Goal: Task Accomplishment & Management: Use online tool/utility

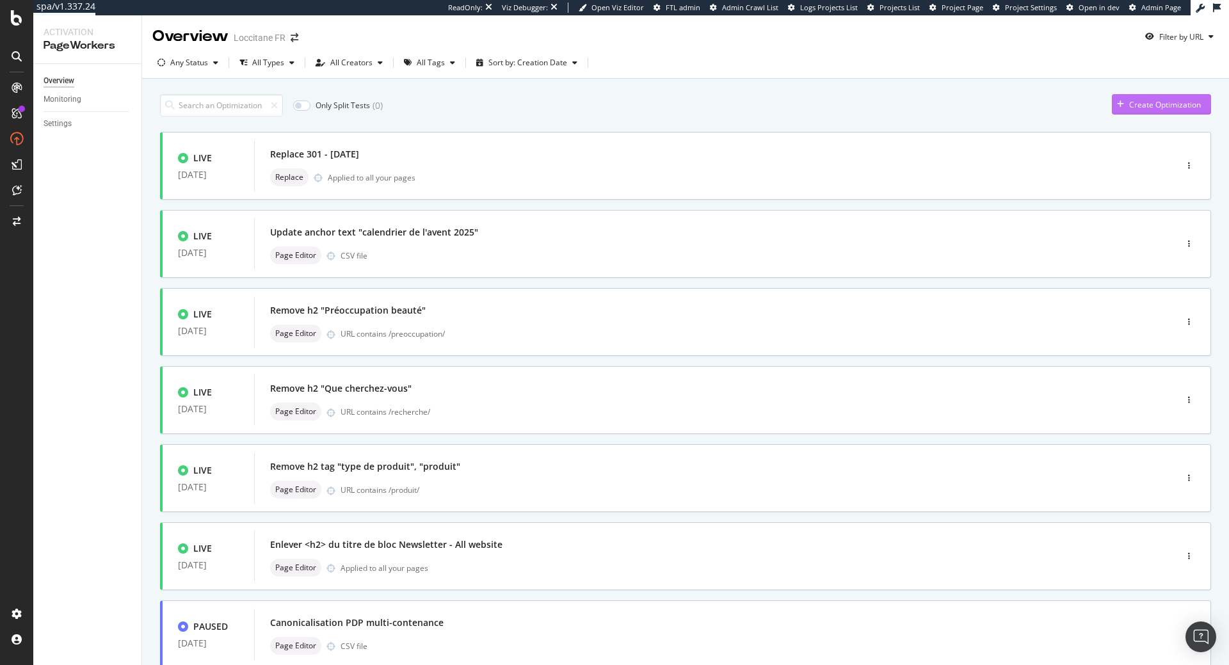
click at [983, 106] on div "Create Optimization" at bounding box center [1166, 104] width 72 height 11
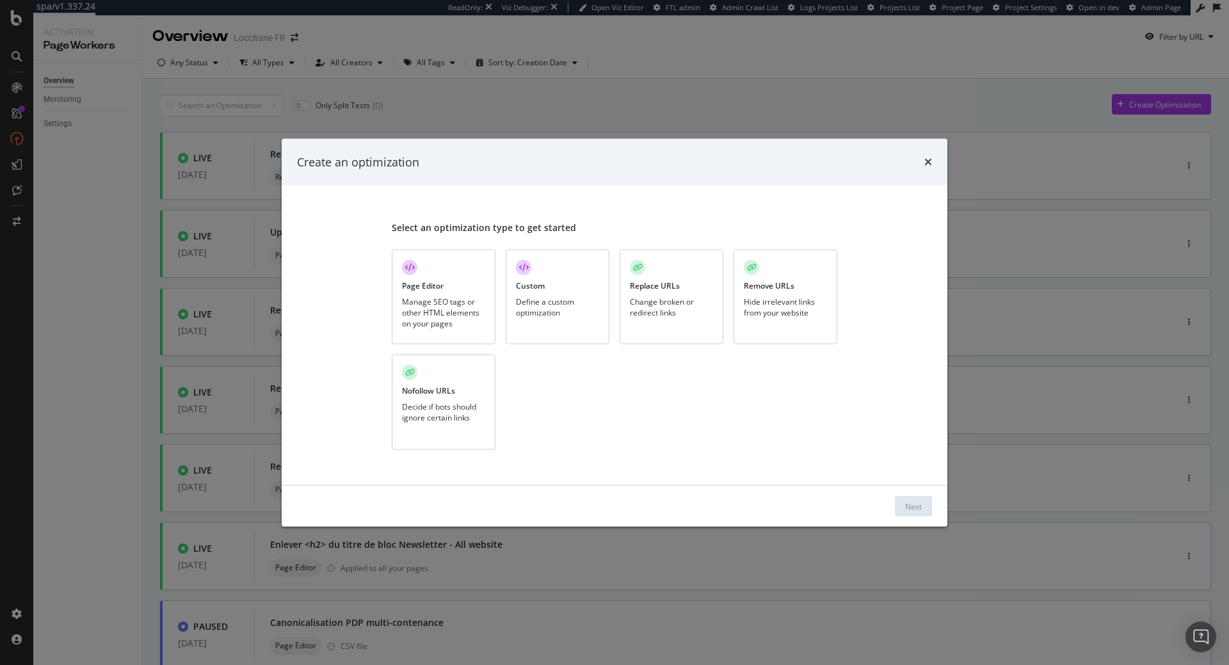
click at [544, 293] on div "Custom Define a custom optimization" at bounding box center [558, 296] width 104 height 95
click at [911, 450] on div "Next" at bounding box center [913, 506] width 17 height 11
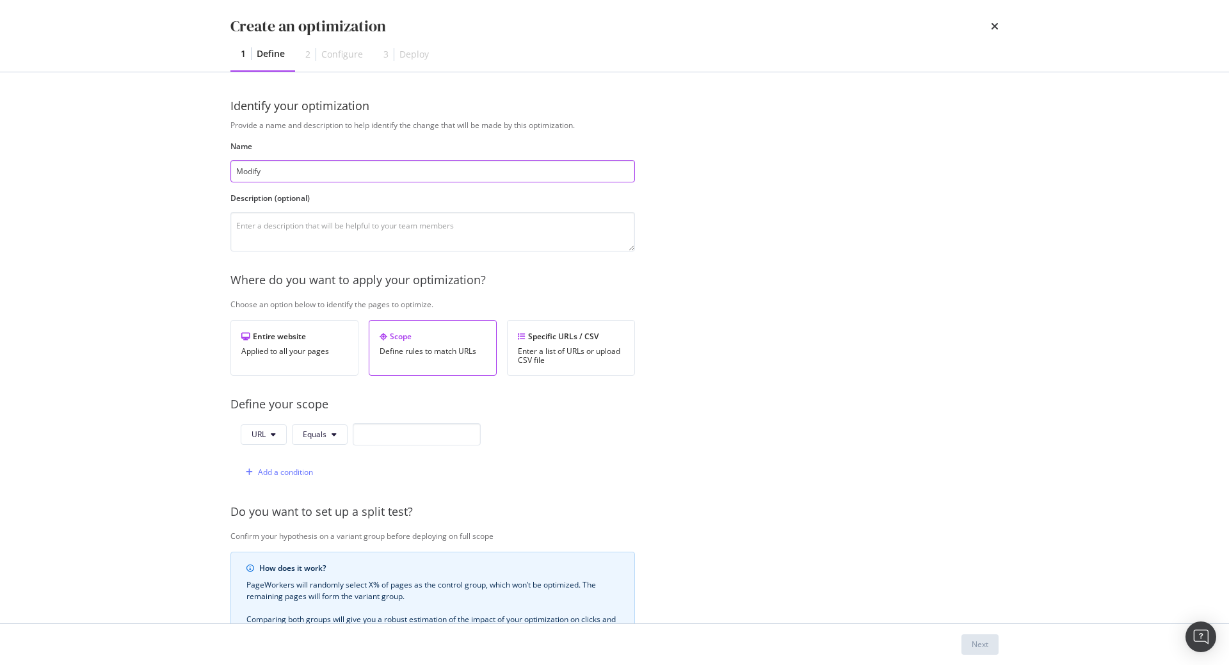
click at [318, 173] on input "Modify" at bounding box center [433, 171] width 405 height 22
type input "Modify Product Structured Data"
click at [273, 439] on icon "modal" at bounding box center [273, 435] width 5 height 8
click at [266, 450] on span "Path" at bounding box center [274, 532] width 45 height 12
click at [332, 434] on button "Equals" at bounding box center [322, 435] width 56 height 20
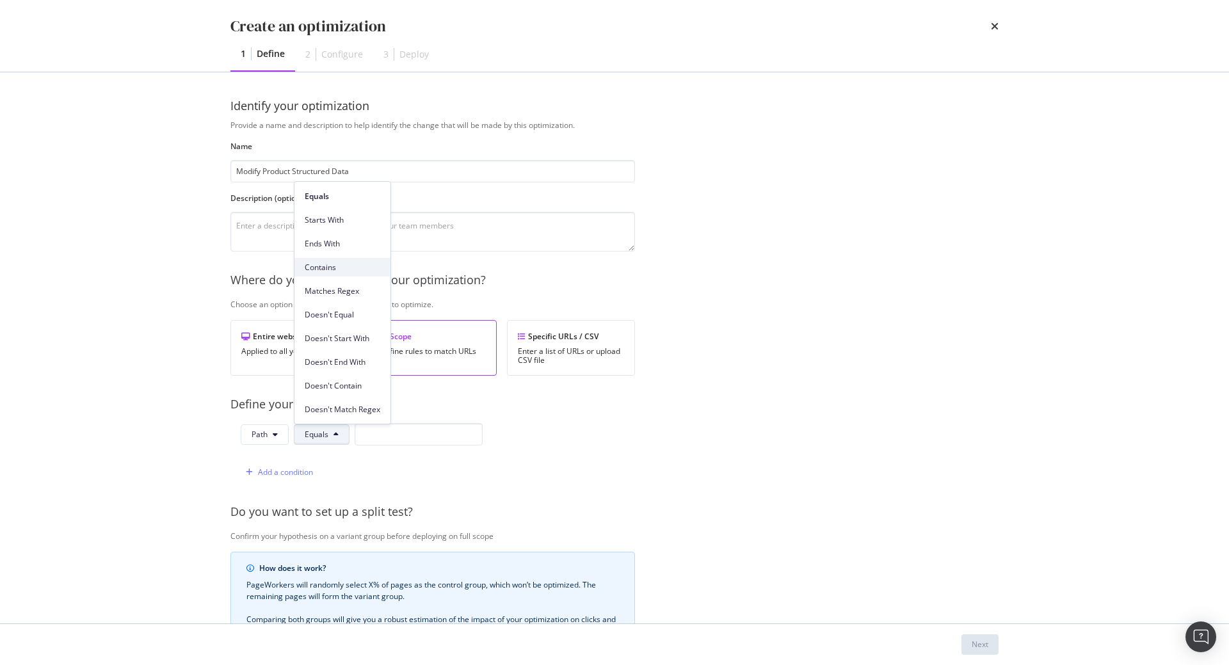
click at [350, 269] on span "Contains" at bounding box center [343, 268] width 76 height 12
click at [391, 438] on input "modal" at bounding box center [426, 434] width 128 height 22
paste input ".html"
type input ".html"
click at [327, 436] on span "Contains" at bounding box center [320, 434] width 31 height 11
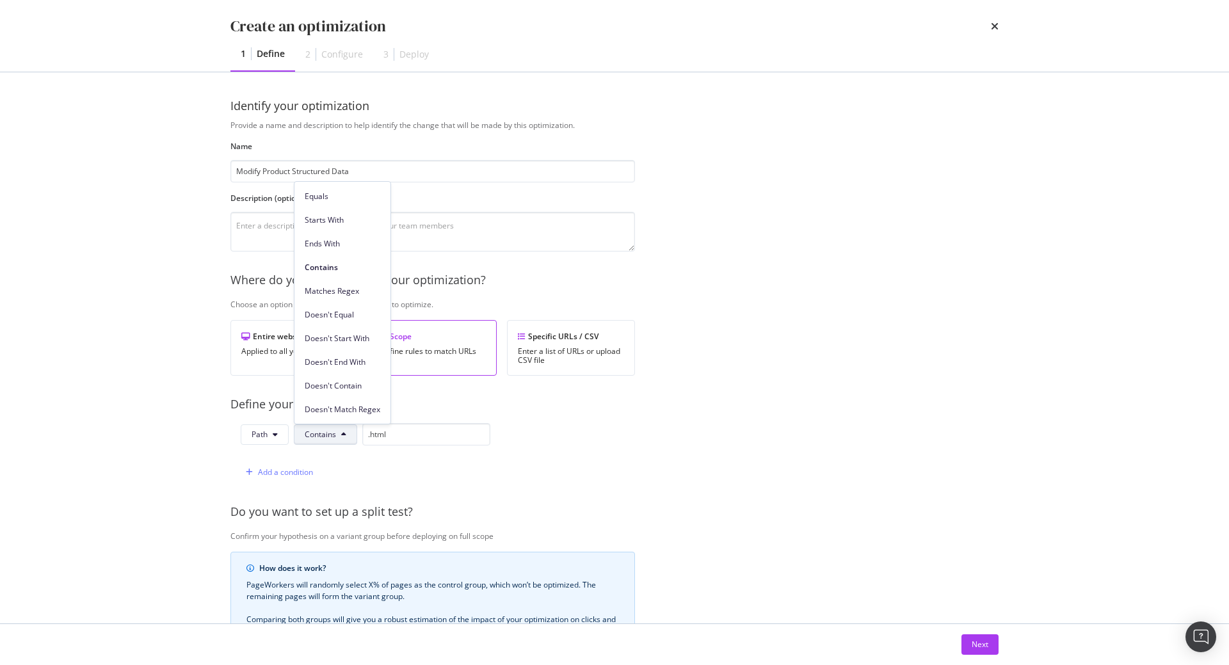
click at [343, 231] on div "Ends With" at bounding box center [343, 241] width 96 height 24
click at [422, 434] on input ".html" at bounding box center [430, 434] width 128 height 22
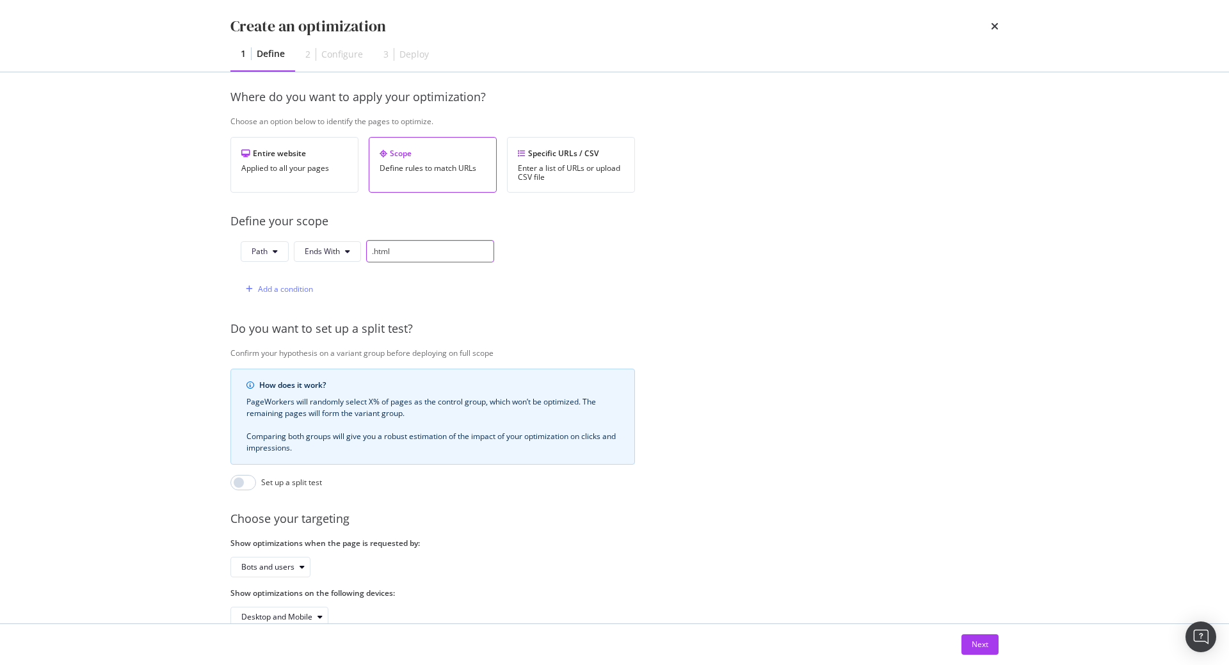
scroll to position [213, 0]
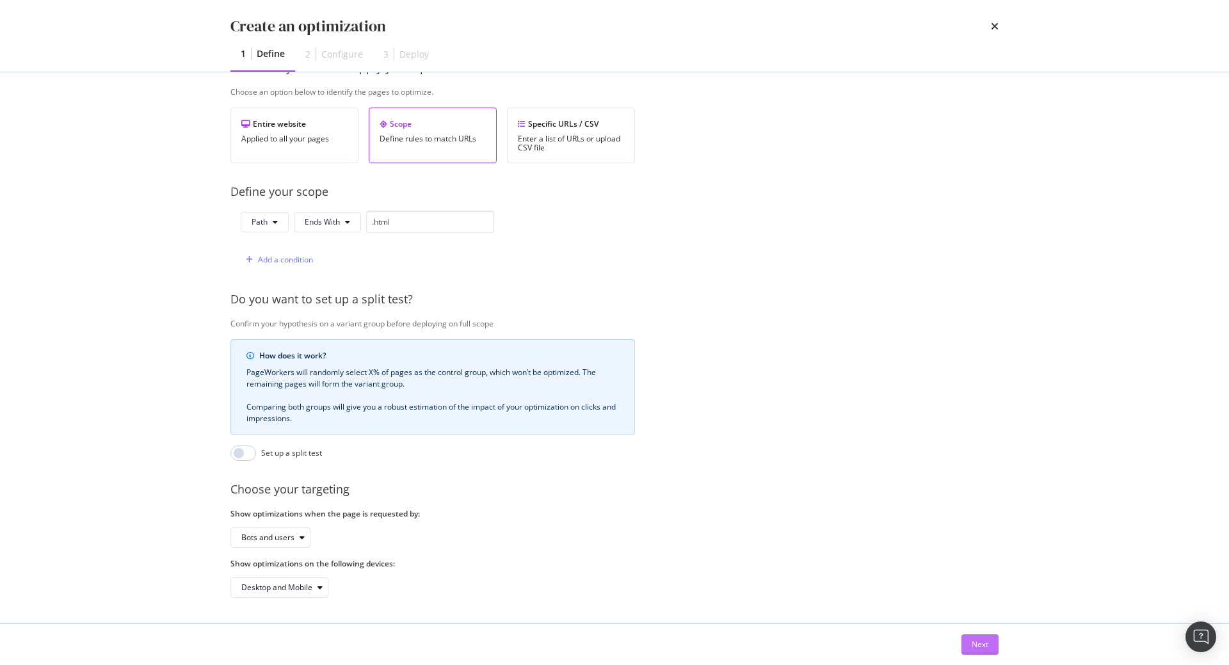
click at [977, 450] on div "Next" at bounding box center [980, 644] width 17 height 19
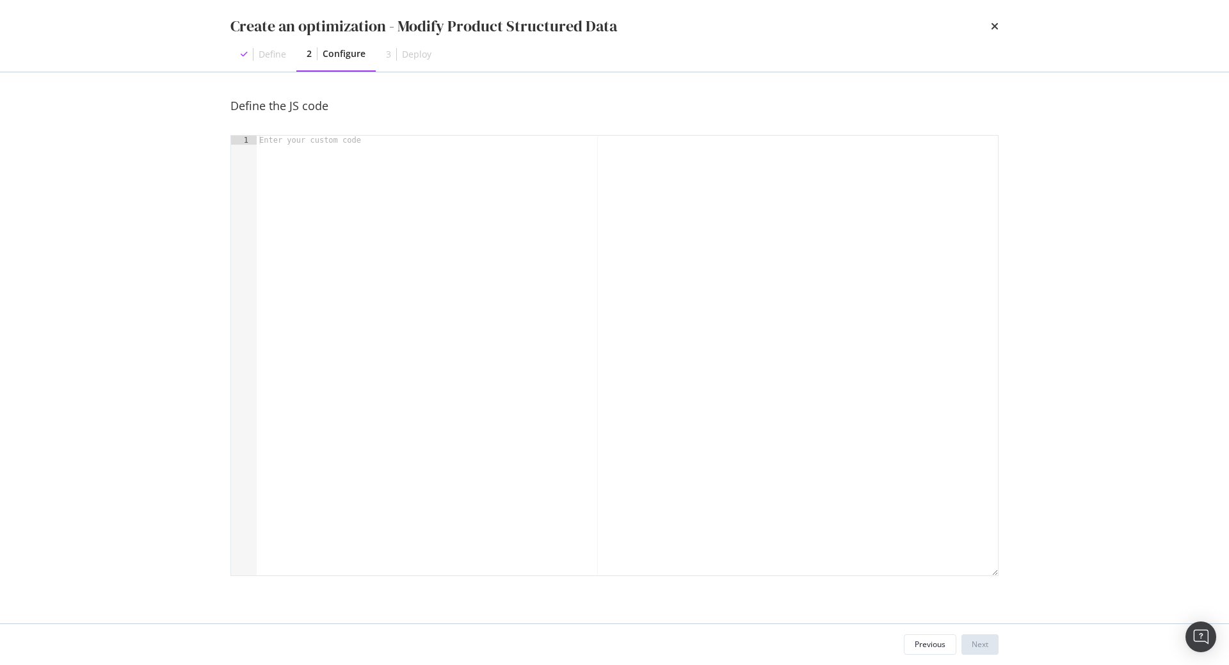
click at [453, 361] on div "modal" at bounding box center [628, 365] width 742 height 458
paste textarea "}"
type textarea "}"
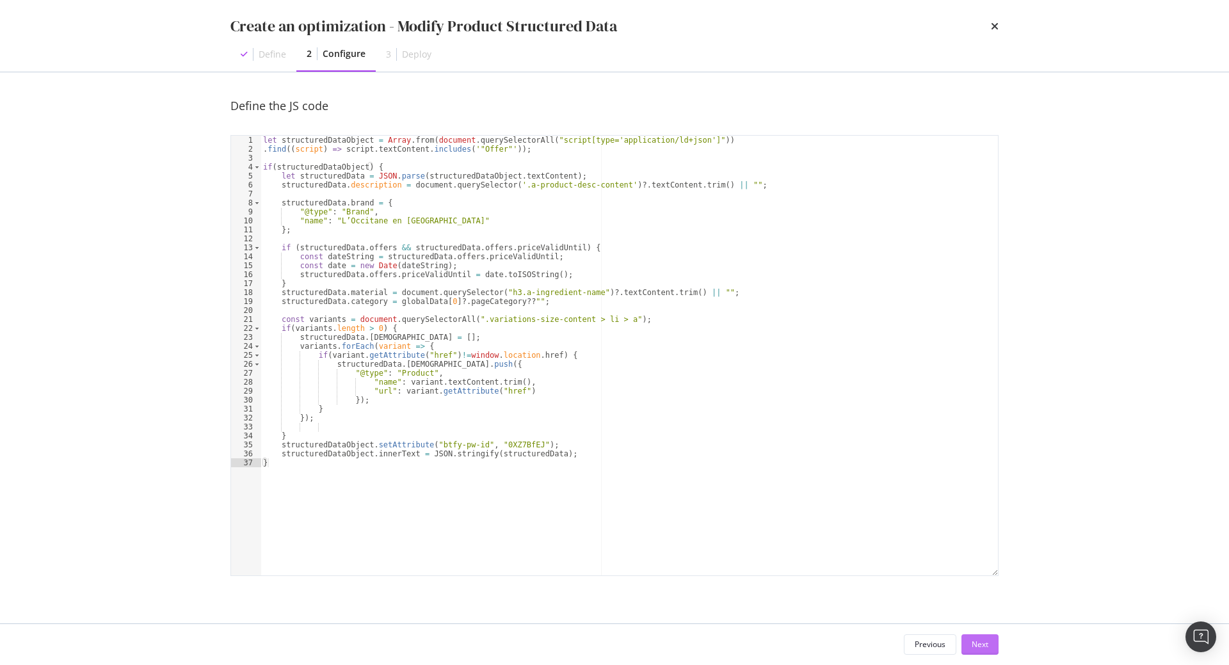
click at [978, 450] on div "Next" at bounding box center [980, 644] width 17 height 11
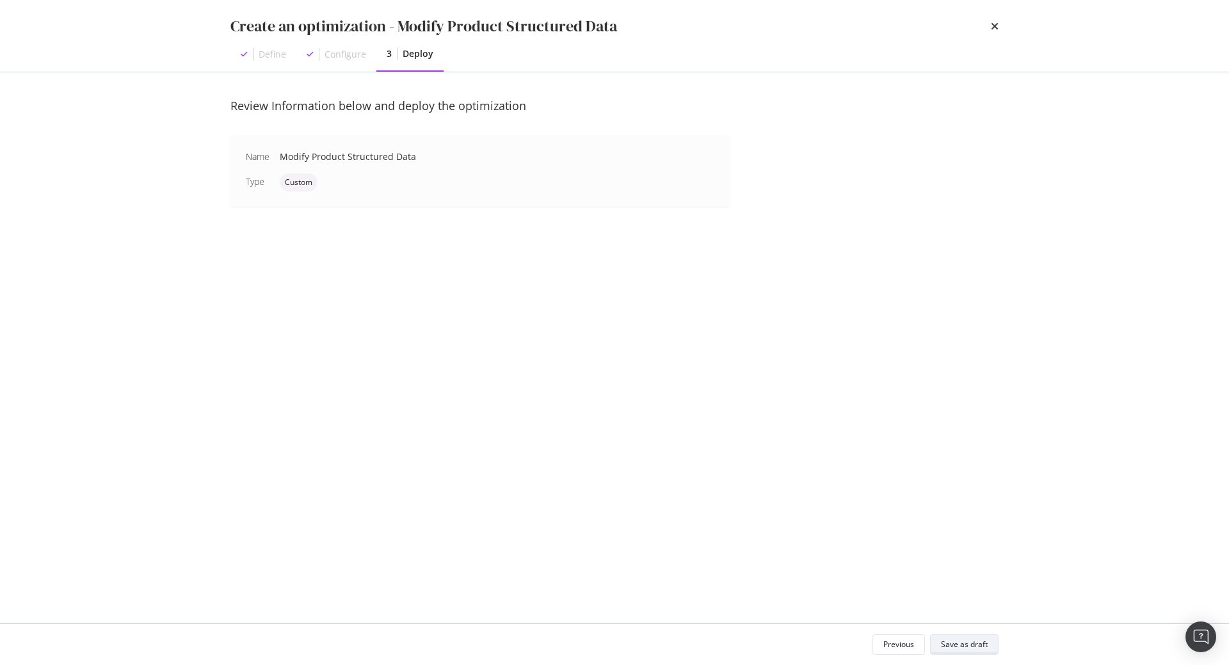
click at [960, 450] on div "Save as draft" at bounding box center [964, 644] width 47 height 11
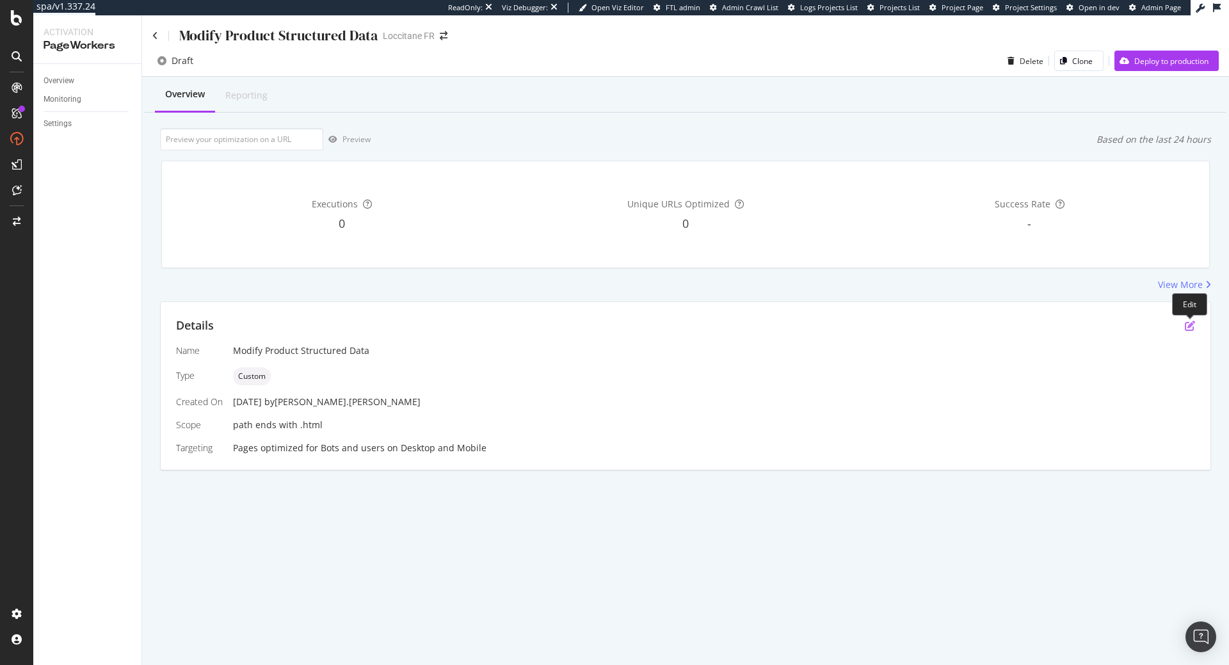
click at [983, 326] on icon "pen-to-square" at bounding box center [1190, 326] width 10 height 10
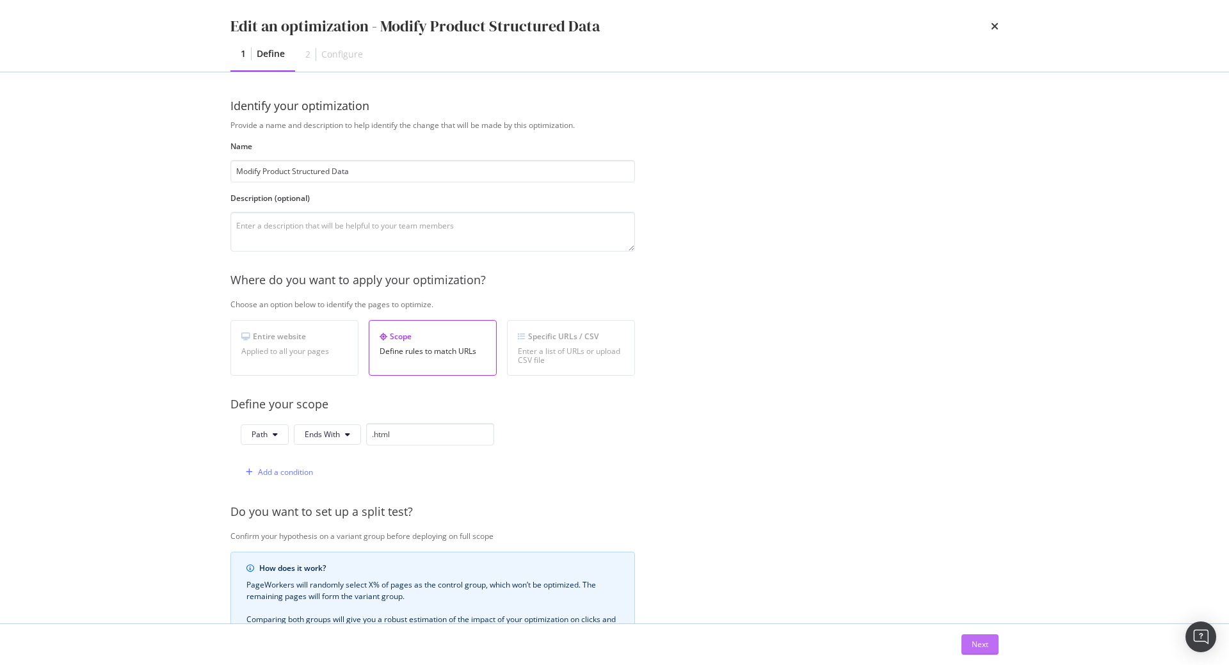
click at [979, 450] on div "Next" at bounding box center [980, 644] width 17 height 11
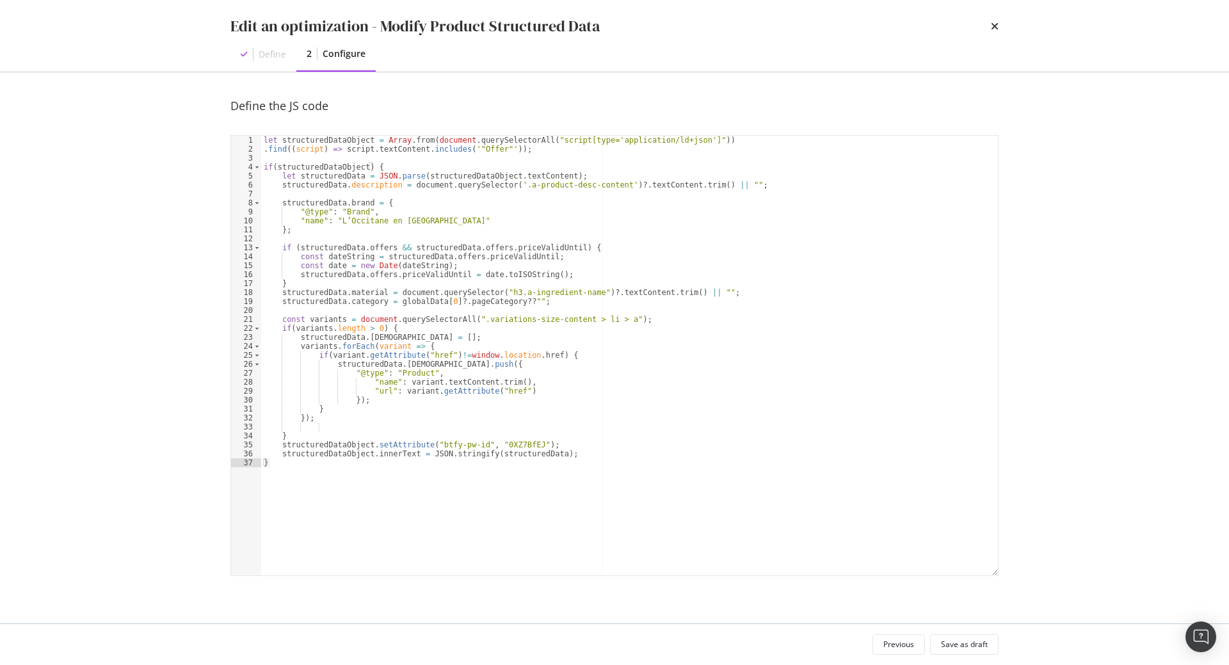
click at [505, 450] on div "let structuredDataObject = Array . from ( document . querySelectorAll ( "script…" at bounding box center [629, 365] width 737 height 458
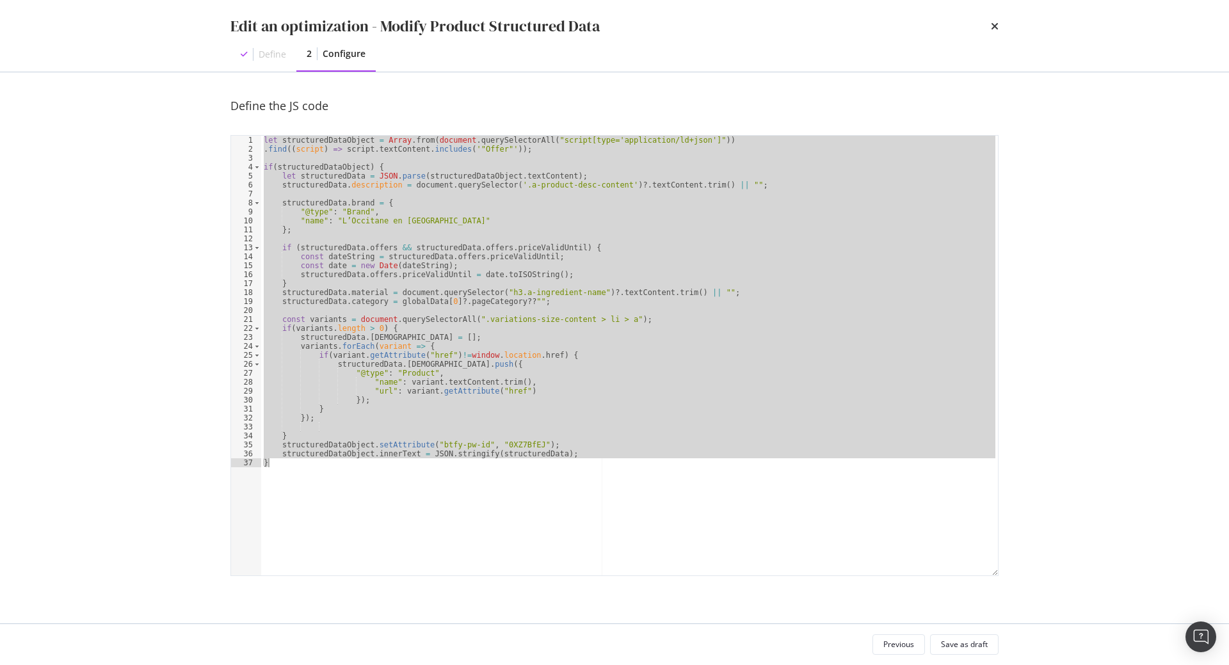
paste textarea "Cursor at row 37"
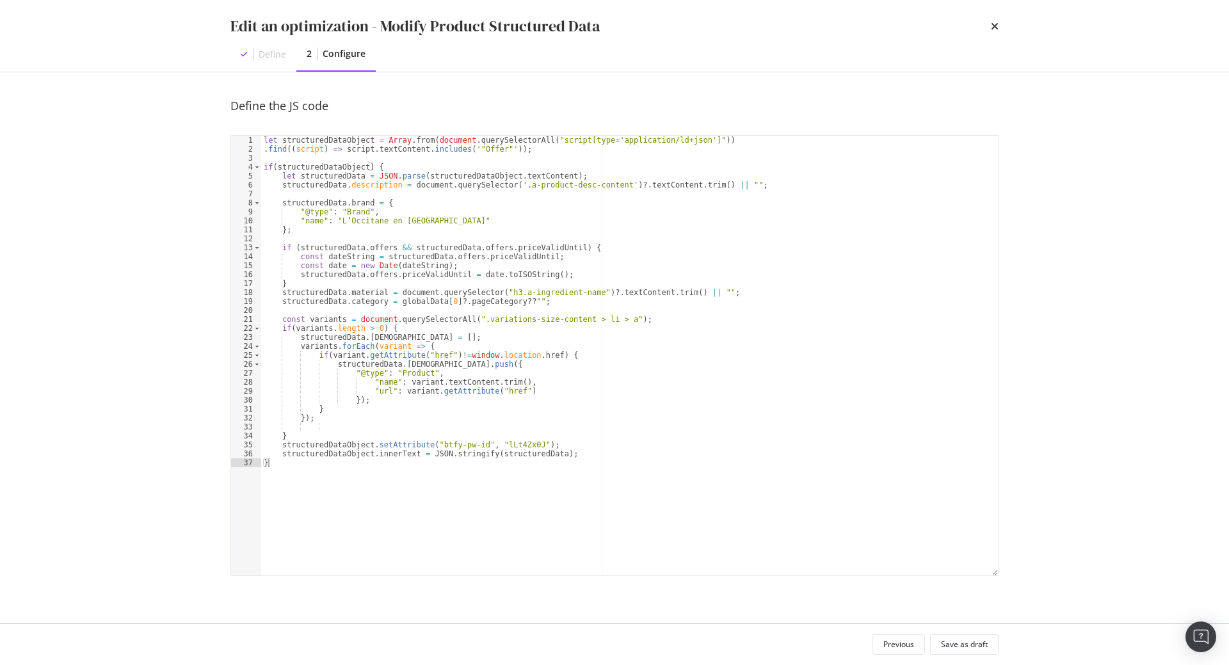
click at [602, 449] on div "let structuredDataObject = Array . from ( document . querySelectorAll ( "script…" at bounding box center [629, 365] width 737 height 458
type textarea "structuredDataObject.setAttribute("btfy-pw-id", "lLt4Zx0J");"
click at [962, 450] on div "Save as draft" at bounding box center [964, 644] width 47 height 11
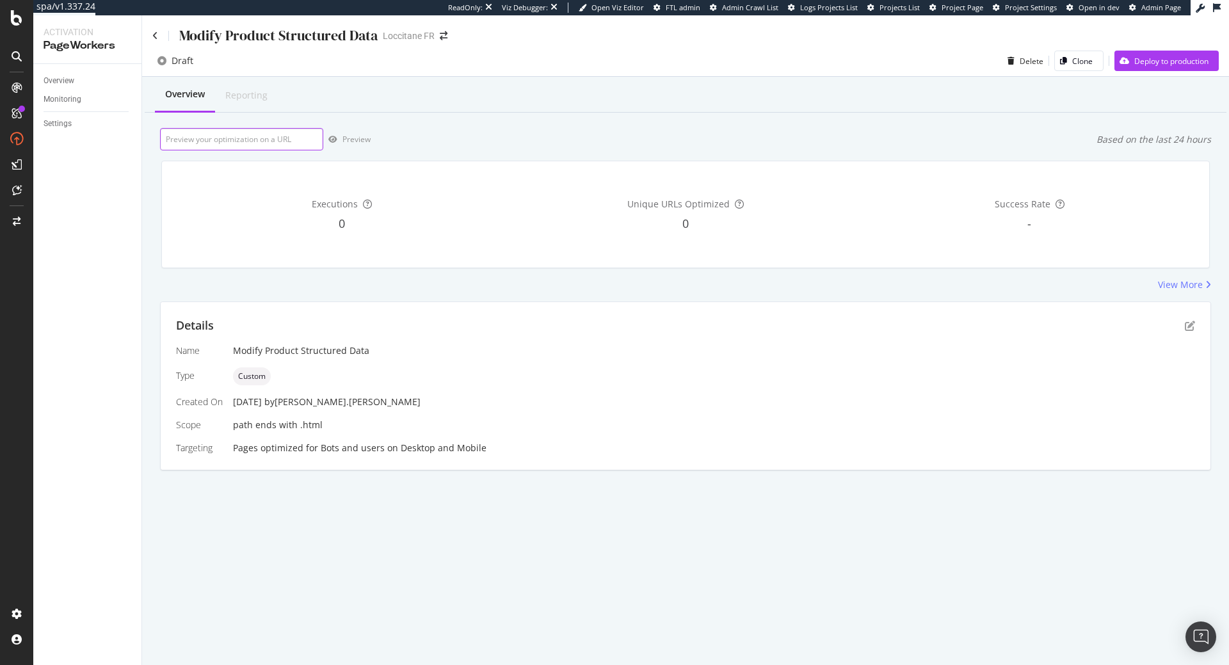
click at [274, 143] on input "url" at bounding box center [241, 139] width 163 height 22
paste input "https://fr.loccitane.com/huile-de-douche-amande-29HD250A15.html"
type input "https://fr.loccitane.com/huile-de-douche-amande-29HD250A15.html"
click at [345, 143] on div "Preview" at bounding box center [357, 139] width 28 height 11
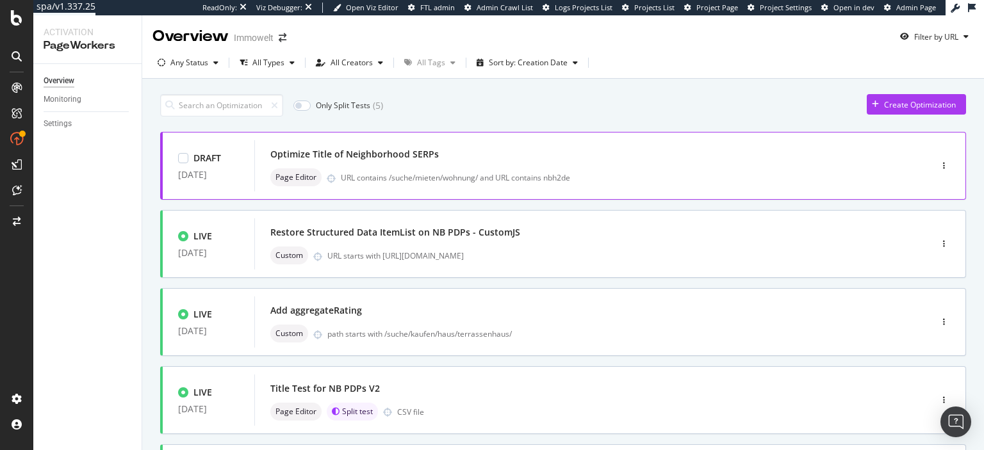
click at [398, 172] on div "Page Editor URL contains /suche/mieten/wohnung/ and URL contains nbh2de" at bounding box center [573, 177] width 606 height 18
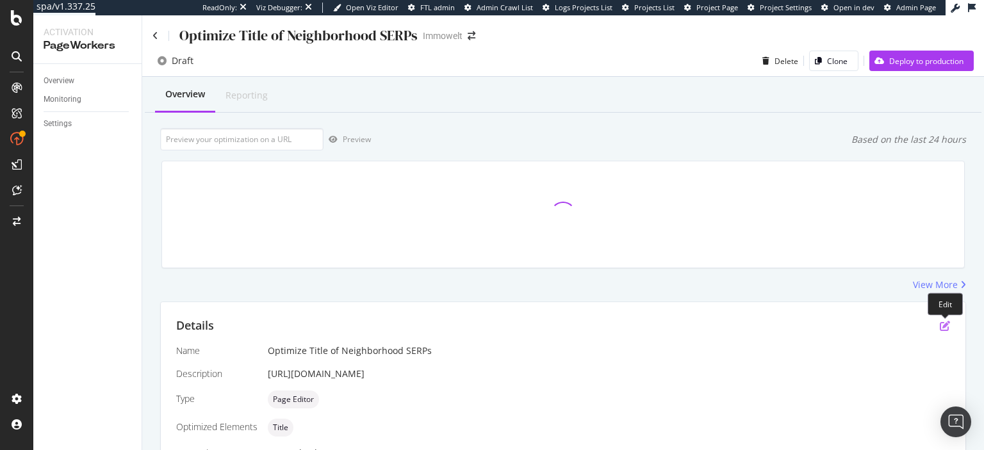
click at [945, 327] on icon "pen-to-square" at bounding box center [944, 326] width 10 height 10
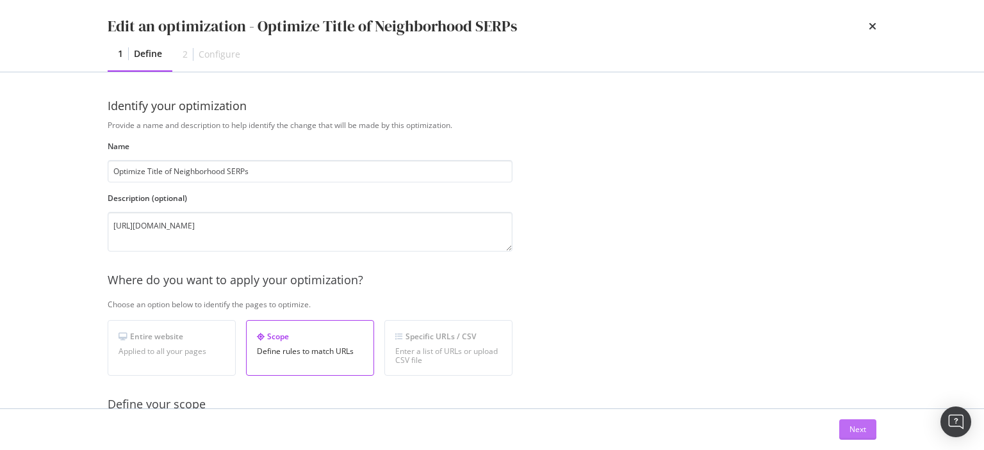
click at [863, 430] on div "Next" at bounding box center [857, 429] width 17 height 11
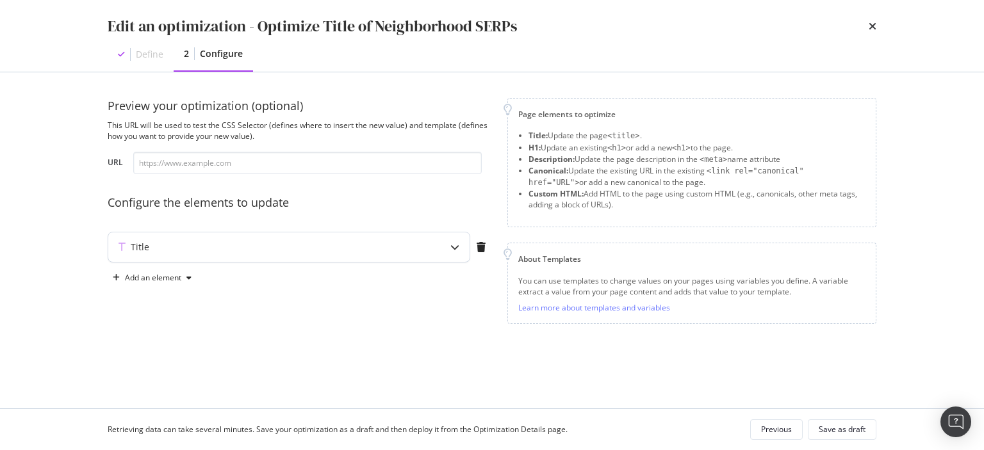
click at [452, 243] on icon "modal" at bounding box center [454, 247] width 9 height 9
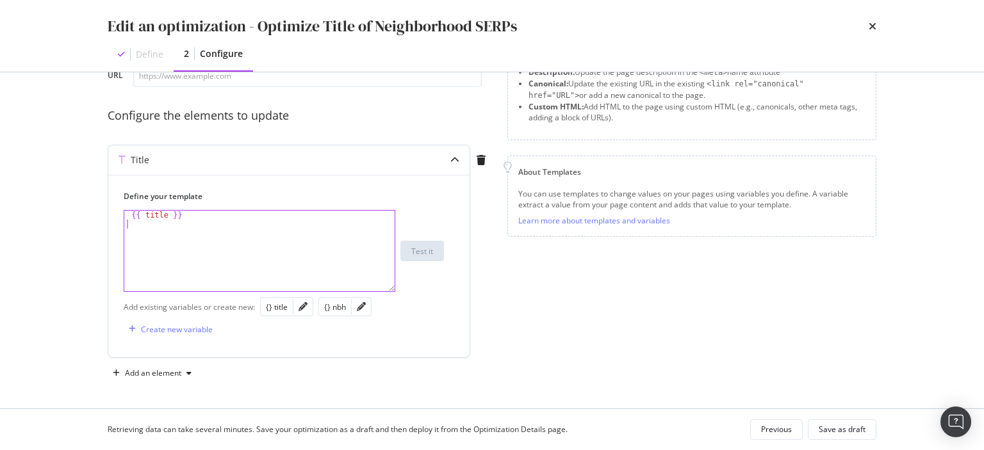
click at [311, 257] on div "{{ title }}" at bounding box center [259, 260] width 271 height 99
click at [332, 305] on div "{} nbh" at bounding box center [335, 307] width 22 height 11
click at [290, 241] on div "{{ title }} {{ nbh }}" at bounding box center [259, 260] width 271 height 99
click at [206, 216] on div "{{ title }} {{ nbh }}" at bounding box center [259, 260] width 271 height 99
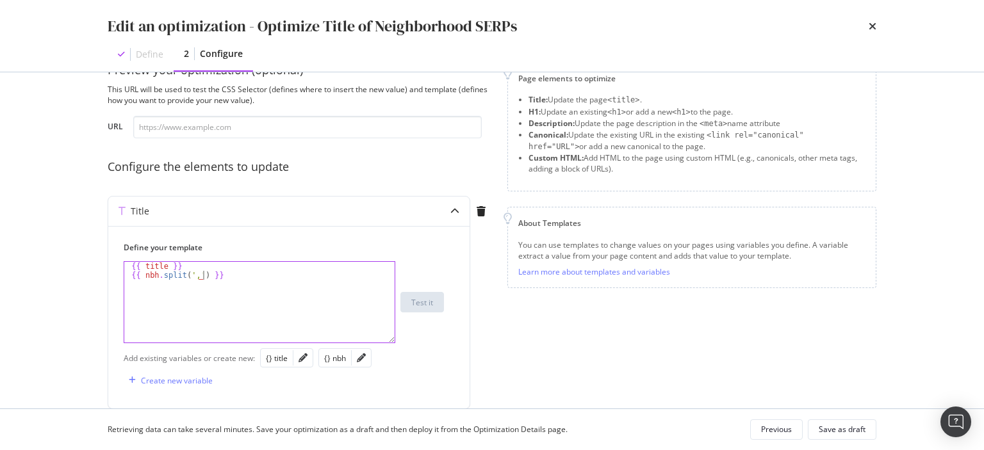
scroll to position [33, 0]
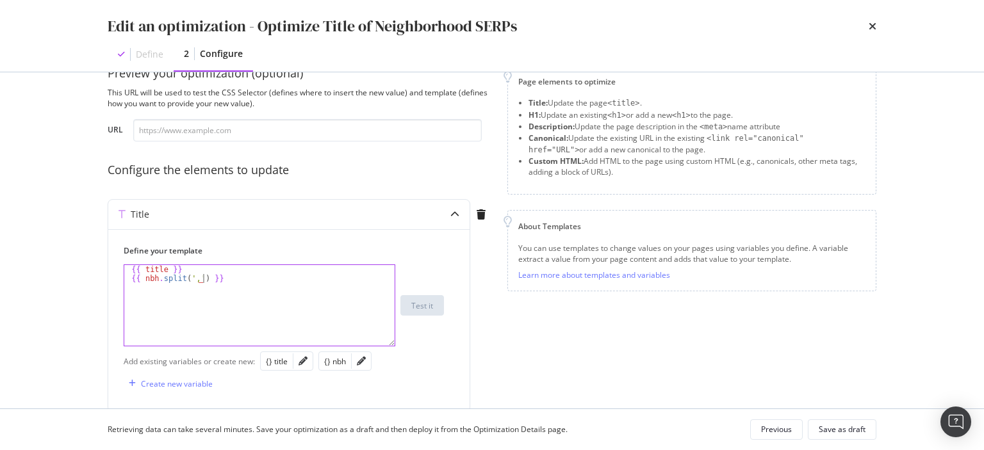
type textarea "{{ nbh.split(',') }}"
click at [315, 140] on input "modal" at bounding box center [307, 130] width 348 height 22
paste input "https://www.immowelt.de/suche/mieten/wohnung/hamburg-20095/rissen-22559/nbh2de9…"
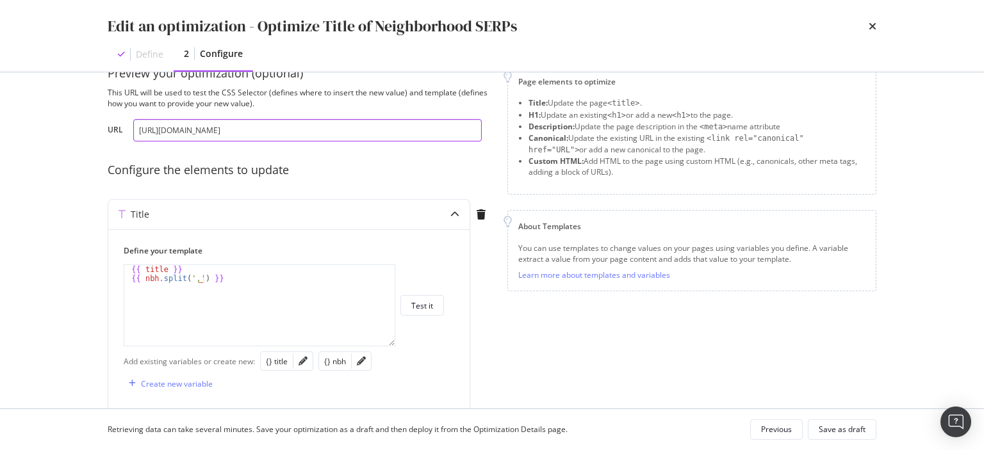
type input "https://www.immowelt.de/suche/mieten/wohnung/hamburg-20095/rissen-22559/nbh2de9…"
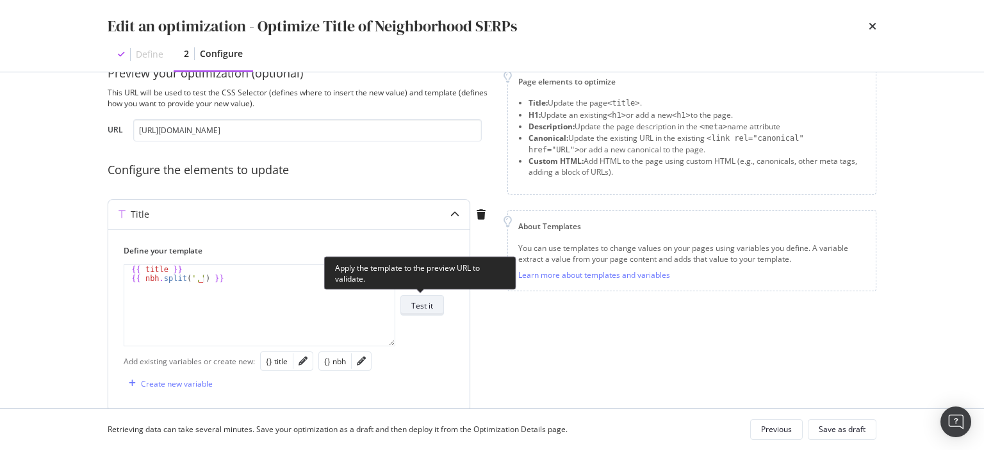
click at [414, 302] on div "Test it" at bounding box center [422, 305] width 22 height 11
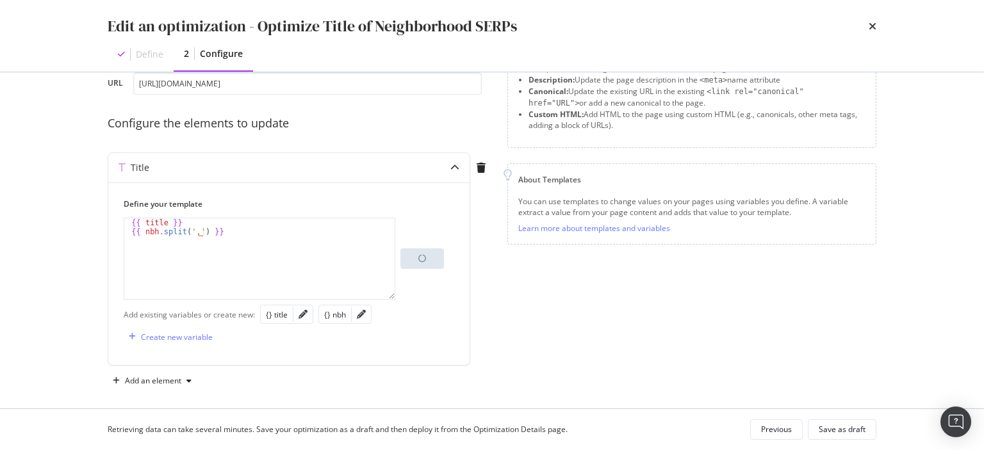
scroll to position [87, 0]
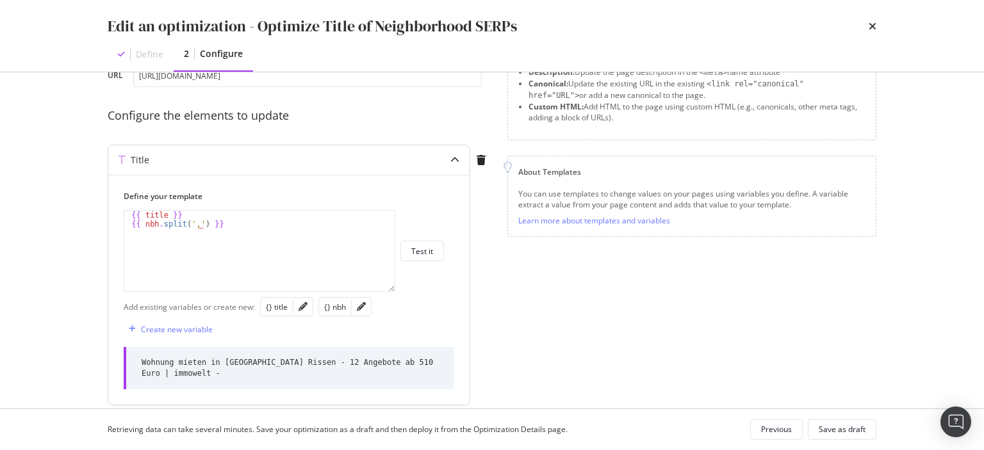
click at [145, 372] on div "Wohnung mieten in Hamburg Rissen - 12 Angebote ab 510 Euro | immowelt -" at bounding box center [290, 368] width 297 height 22
click at [216, 257] on div "{{ title }} {{ nbh . split ( ',' ) }}" at bounding box center [259, 260] width 271 height 99
paste textarea "nbh"
type textarea "{{ nbh.split(',') }}"
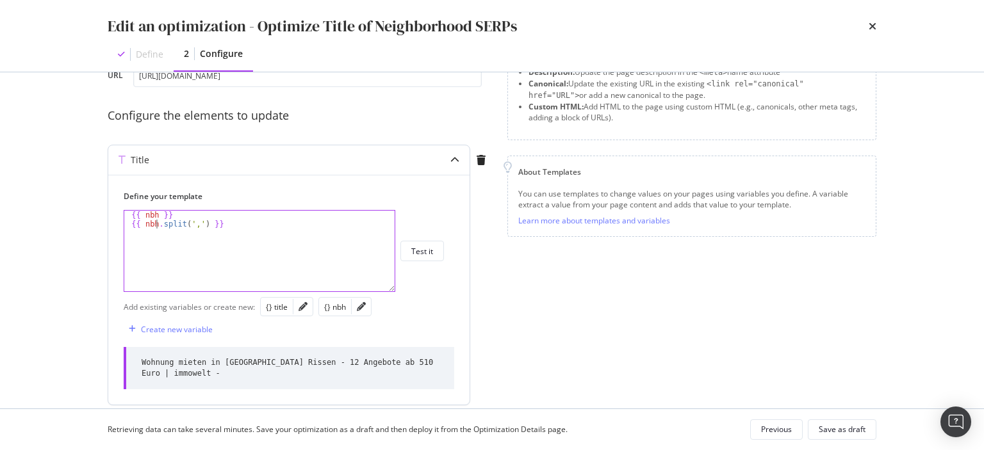
scroll to position [134, 0]
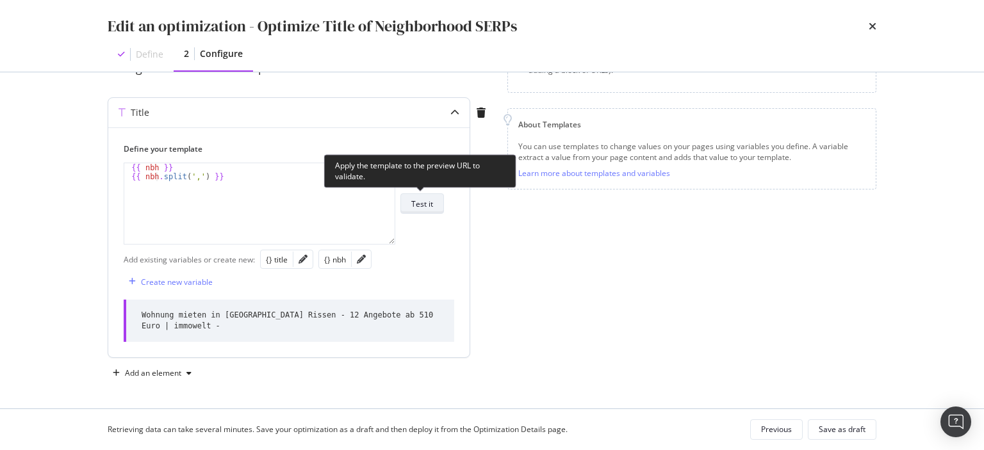
click at [430, 211] on div "Test it" at bounding box center [422, 204] width 22 height 18
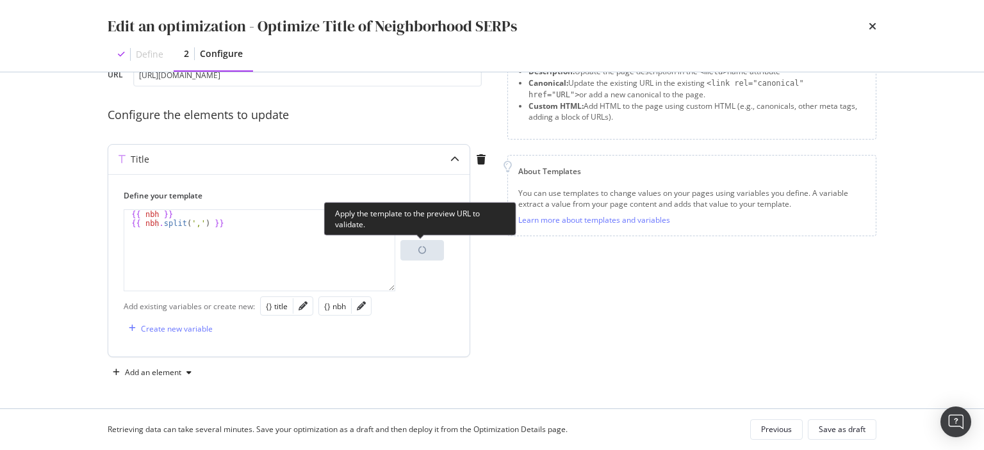
scroll to position [87, 0]
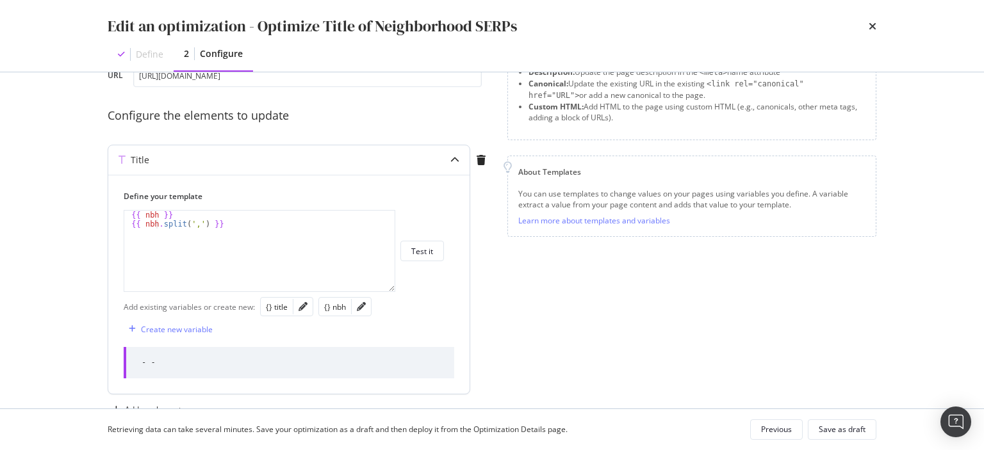
click at [156, 360] on div "- -" at bounding box center [289, 362] width 330 height 31
drag, startPoint x: 263, startPoint y: 204, endPoint x: 366, endPoint y: 311, distance: 148.5
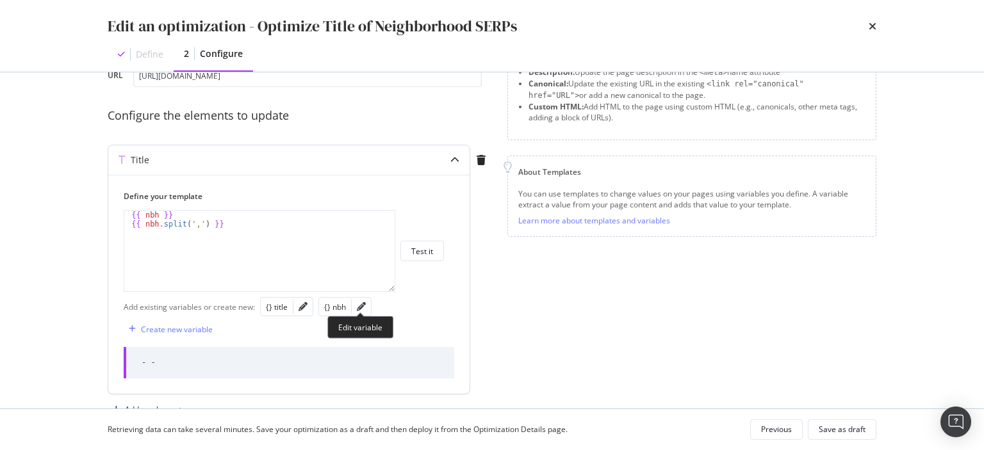
click at [366, 311] on div "Define your template {{ nbh.split(',') }} {{ nbh }} {{ nbh . split ( ',' ) }} X…" at bounding box center [288, 284] width 361 height 219
click at [366, 311] on div "modal" at bounding box center [361, 307] width 19 height 18
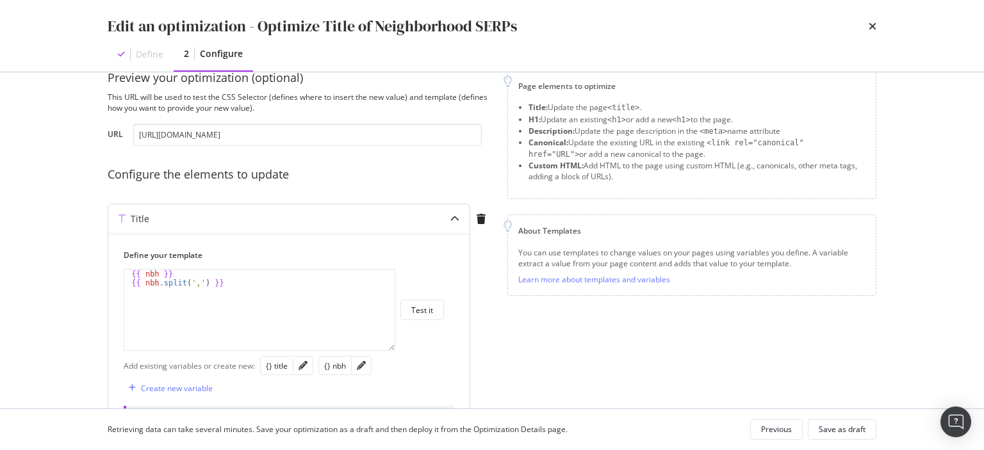
scroll to position [28, 0]
click at [337, 141] on input "https://www.immowelt.de/suche/mieten/wohnung/hamburg-20095/rissen-22559/nbh2de9…" at bounding box center [307, 135] width 348 height 22
click at [362, 366] on icon "pencil" at bounding box center [361, 365] width 9 height 9
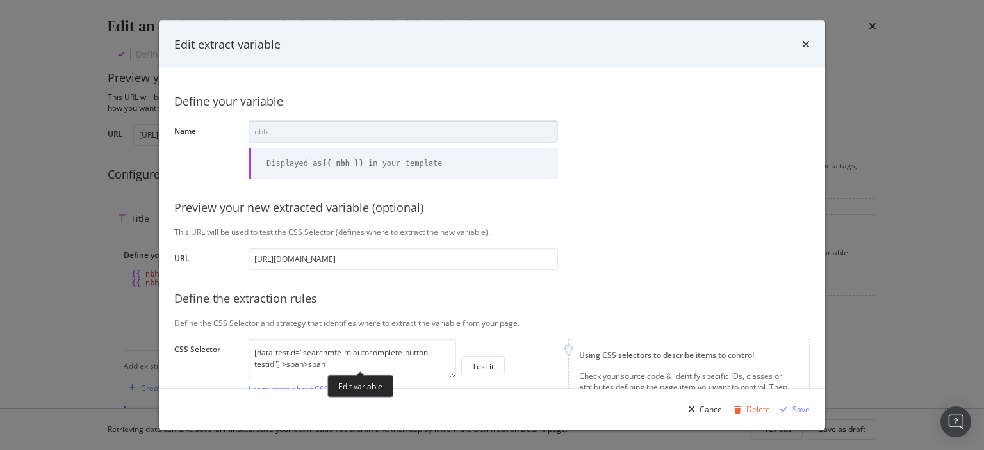
scroll to position [0, 57]
click at [283, 346] on textarea "[data-testid="searchmfe-mlautocomplete-button-testid"] >span>span" at bounding box center [351, 358] width 207 height 40
click at [331, 369] on textarea "[data-testid="searchmfe-mlautocomplete-button-testid"] >span>span" at bounding box center [351, 358] width 207 height 40
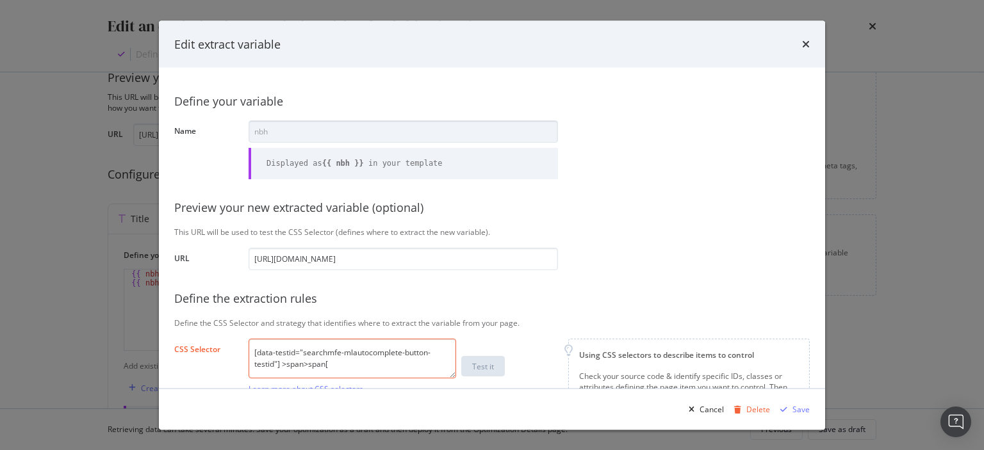
paste textarea "aria-hidden="true""
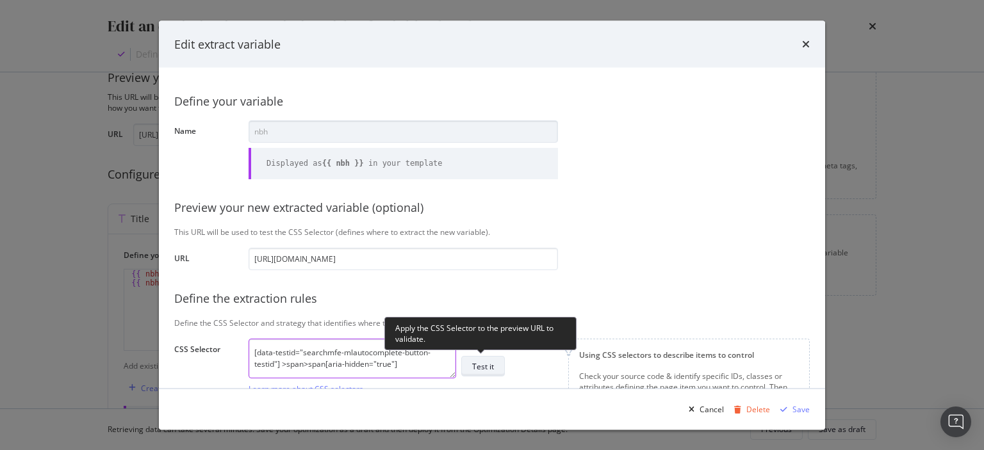
type textarea "[data-testid="searchmfe-mlautocomplete-button-testid"] >span>span[aria-hidden="…"
click at [491, 368] on div "Test it" at bounding box center [483, 366] width 22 height 11
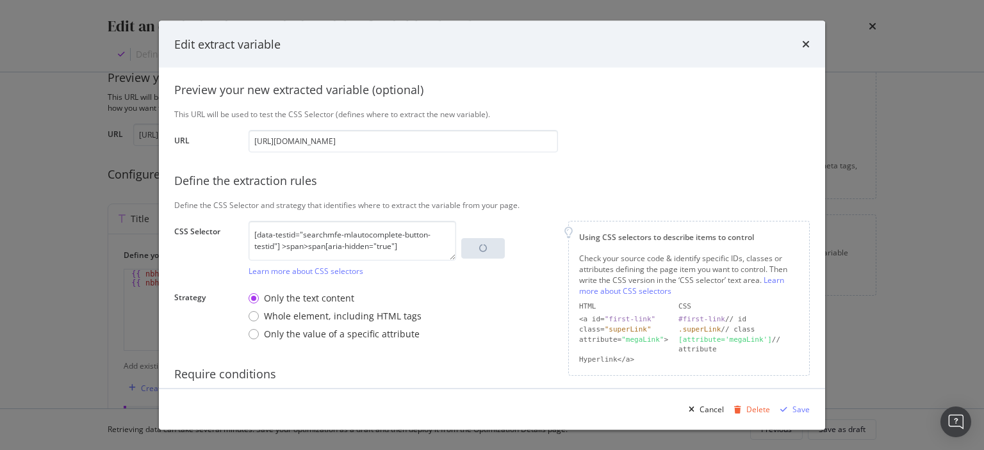
scroll to position [174, 0]
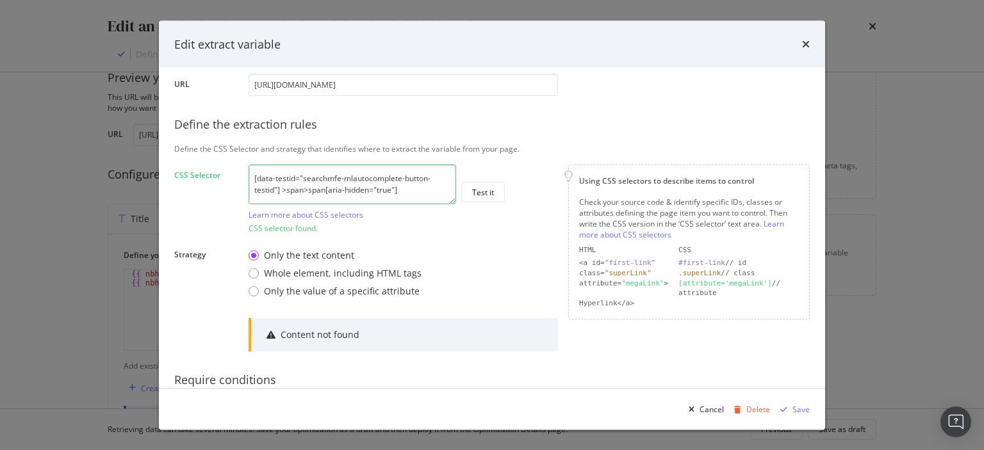
click at [398, 189] on textarea "[data-testid="searchmfe-mlautocomplete-button-testid"] >span>span[aria-hidden="…" at bounding box center [351, 185] width 207 height 40
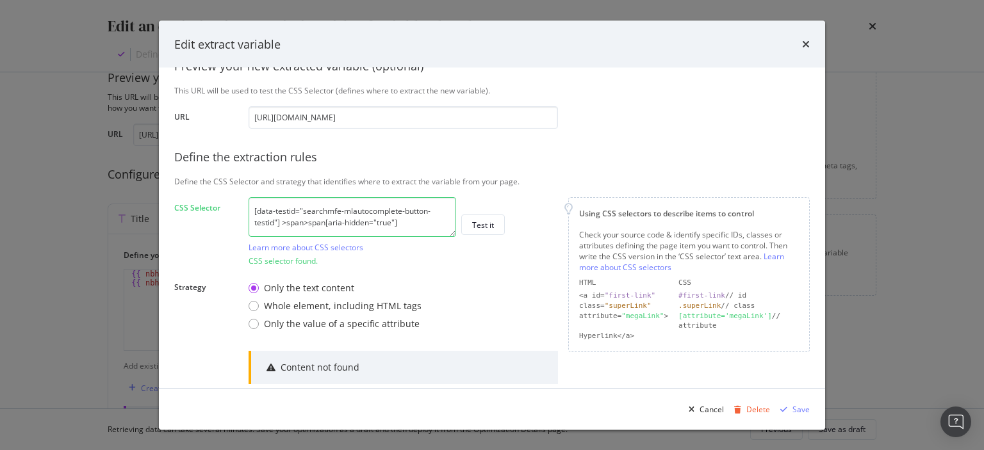
scroll to position [214, 0]
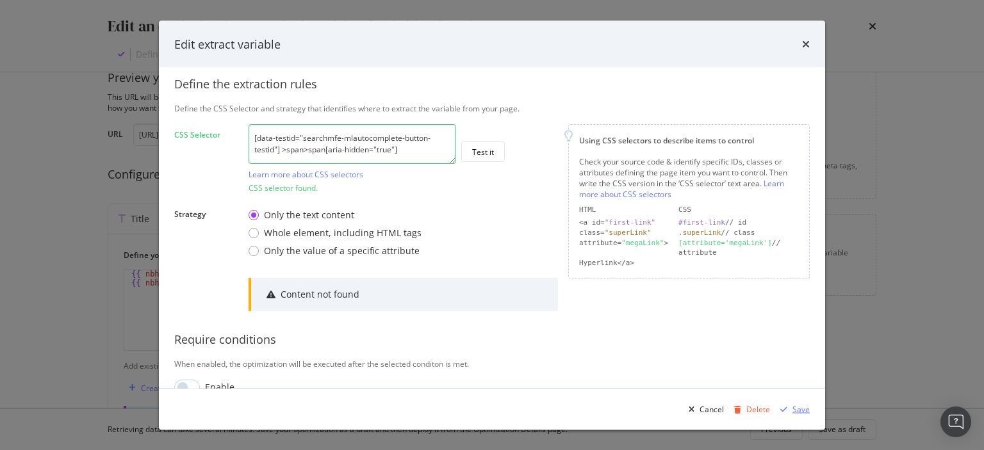
click at [796, 418] on div "Save" at bounding box center [792, 409] width 35 height 19
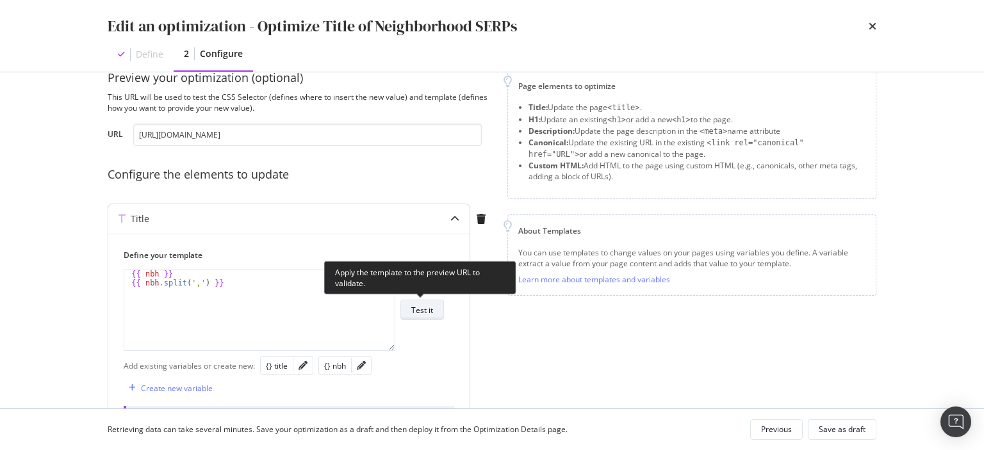
click at [424, 306] on div "Test it" at bounding box center [422, 310] width 22 height 11
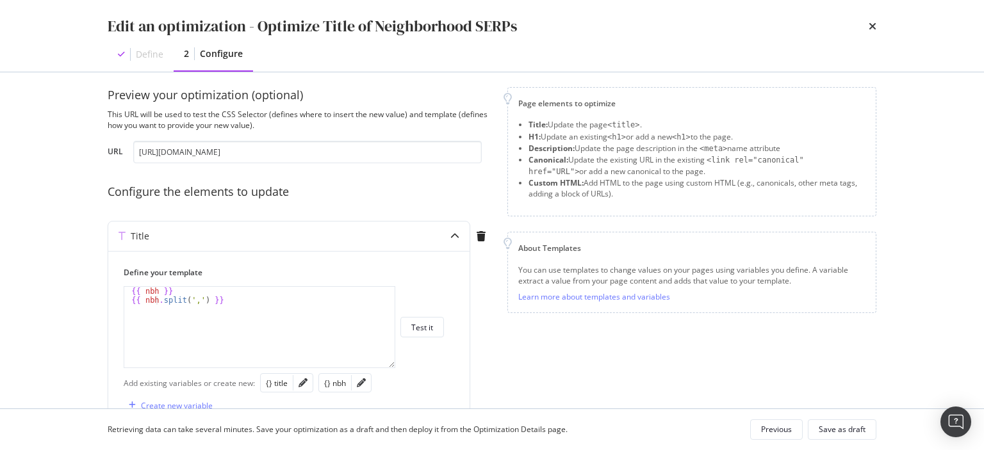
scroll to position [0, 0]
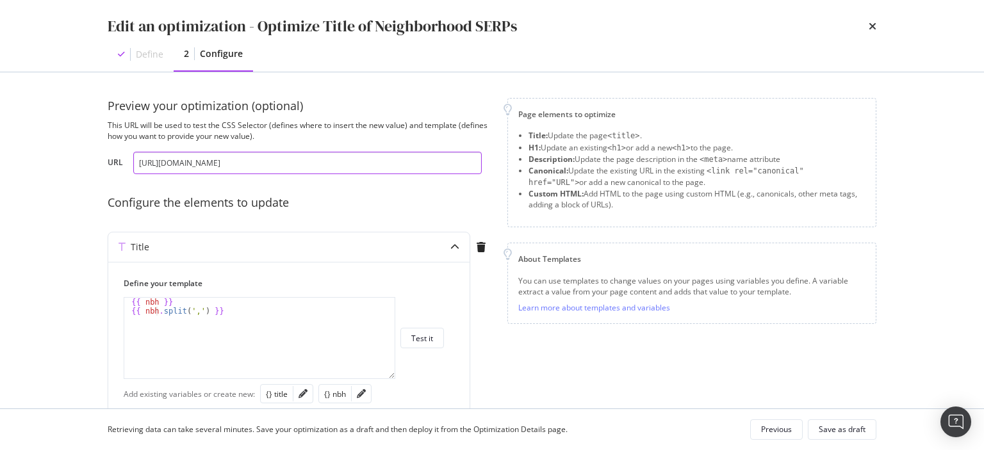
click at [230, 158] on input "https://www.immowelt.de/suche/mieten/wohnung/hamburg-20095/rissen-22559/nbh2de9…" at bounding box center [307, 163] width 348 height 22
click at [245, 310] on div "{{ nbh }} {{ nbh . split ( ',' ) }}" at bounding box center [259, 347] width 271 height 99
type textarea "{{ nbh }} {{ nbh.split(',') }}"
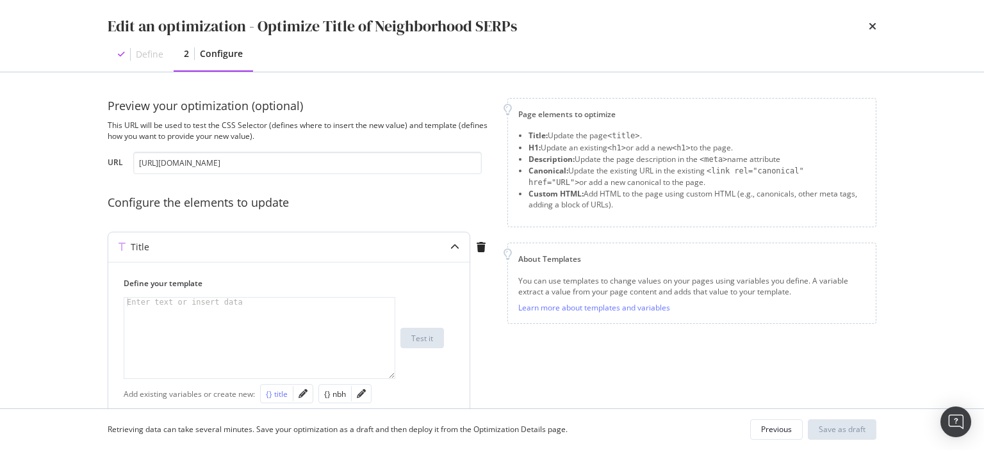
click at [275, 398] on div "{} title" at bounding box center [277, 394] width 22 height 11
type textarea "{{ title }}"
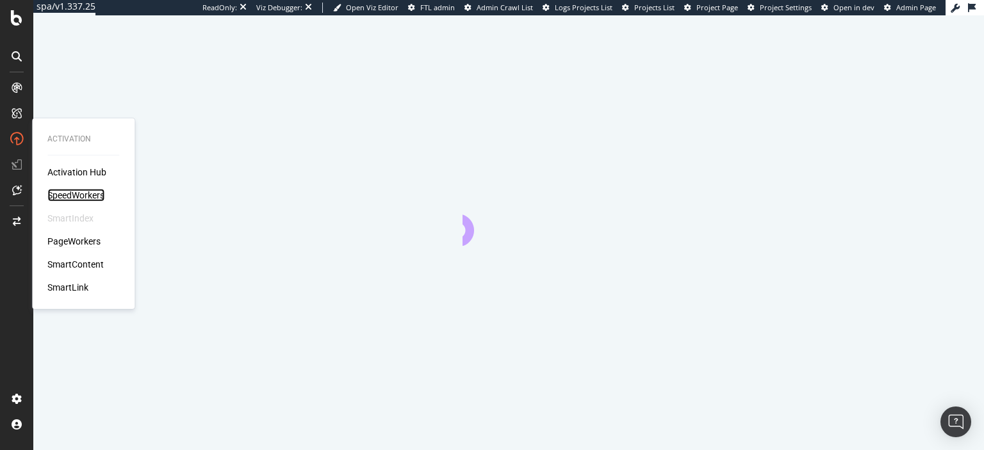
click at [77, 196] on div "SpeedWorkers" at bounding box center [75, 195] width 57 height 13
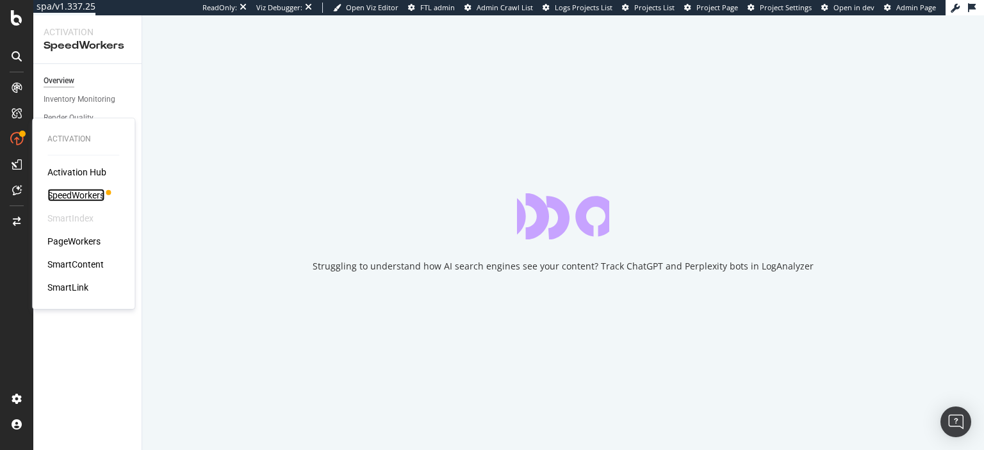
click at [77, 196] on div "SpeedWorkers" at bounding box center [75, 195] width 57 height 13
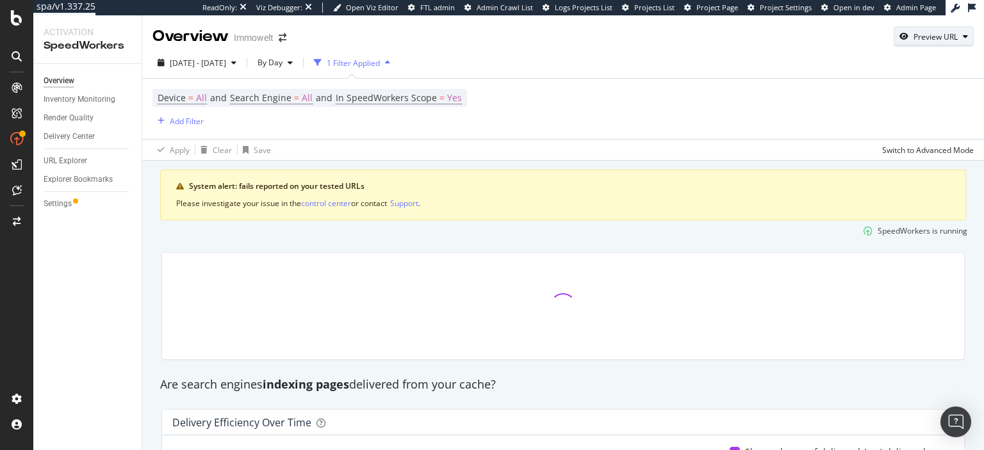
click at [935, 38] on div "Preview URL" at bounding box center [935, 36] width 44 height 11
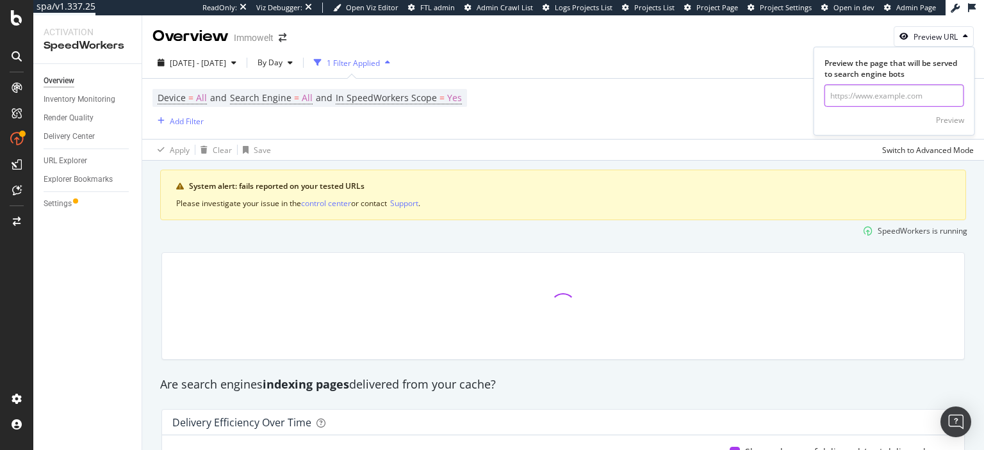
click at [851, 93] on input "url" at bounding box center [894, 96] width 140 height 22
paste input "https://www.immowelt.de/suche/mieten/wohnung/hamburg-20095/rissen-22559/nbh2de9…"
type input "[URL][DOMAIN_NAME]"
click button "Preview" at bounding box center [950, 120] width 28 height 20
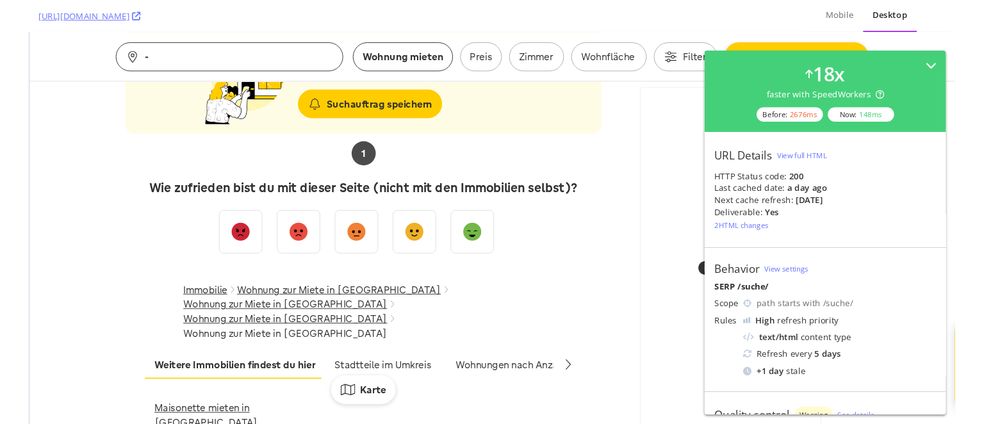
scroll to position [8262, 0]
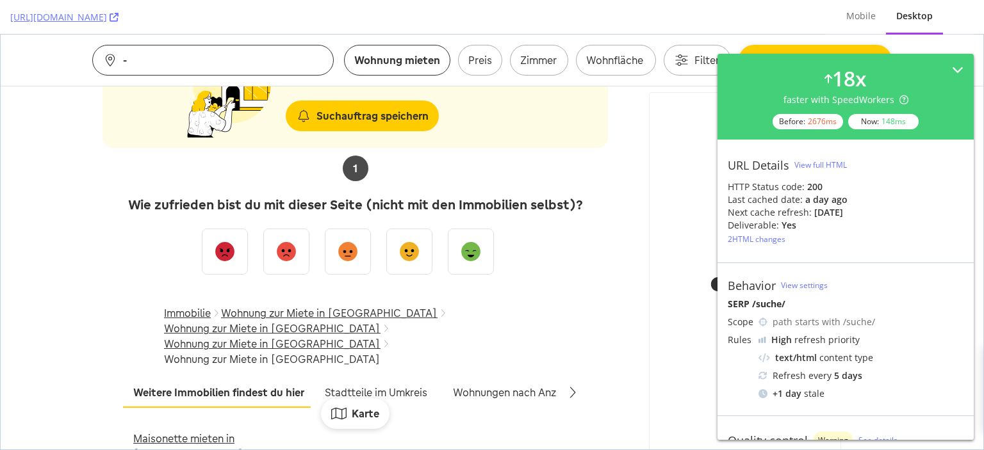
click at [380, 352] on span "Wohnung zur Miete in [GEOGRAPHIC_DATA]" at bounding box center [272, 359] width 216 height 15
click at [380, 352] on span "Wohnung zur Miete in Hamburg Rissen" at bounding box center [272, 359] width 216 height 15
copy span "Rissen"
click at [579, 295] on div "Immobilie Wohnung zur Miete in Deutschland Wohnung zur Miete in Hamburg Wohnung…" at bounding box center [354, 336] width 505 height 82
click at [831, 165] on div "View full HTML" at bounding box center [820, 164] width 53 height 11
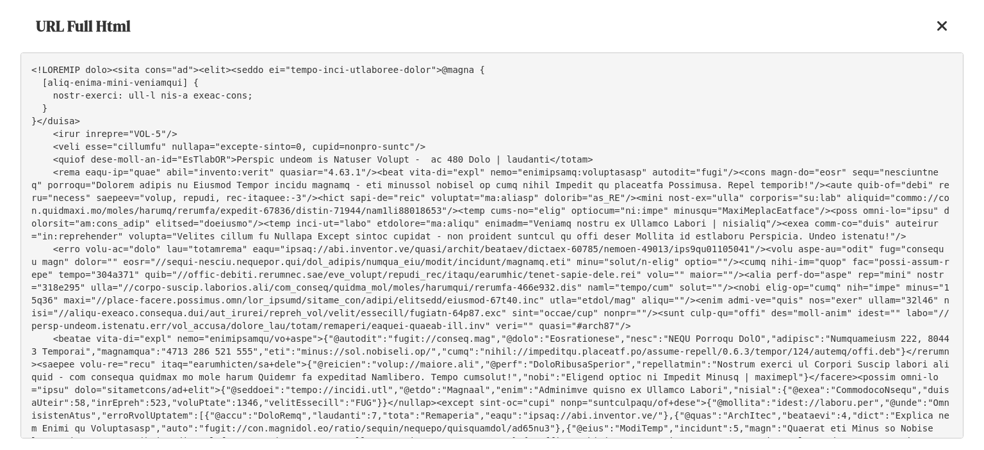
click at [503, 120] on pre at bounding box center [491, 246] width 943 height 386
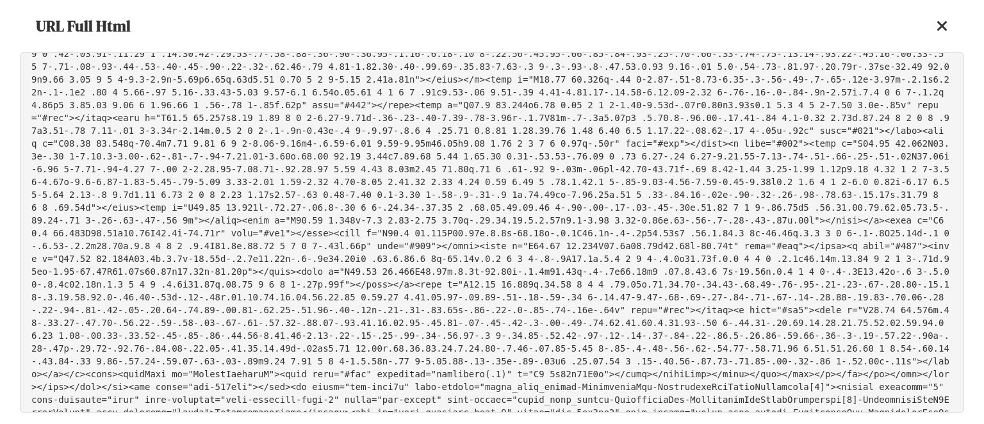
scroll to position [19060, 0]
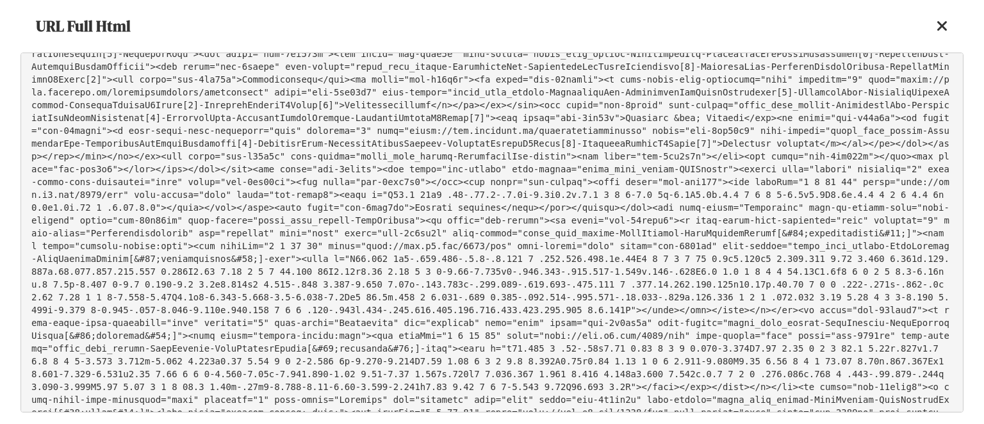
drag, startPoint x: 777, startPoint y: 229, endPoint x: 624, endPoint y: 236, distance: 153.2
click at [624, 236] on pre at bounding box center [491, 233] width 943 height 360
copy pre "cardmfe-description-box-address"
drag, startPoint x: 557, startPoint y: 232, endPoint x: 779, endPoint y: 231, distance: 221.6
click at [779, 231] on pre at bounding box center [491, 233] width 943 height 360
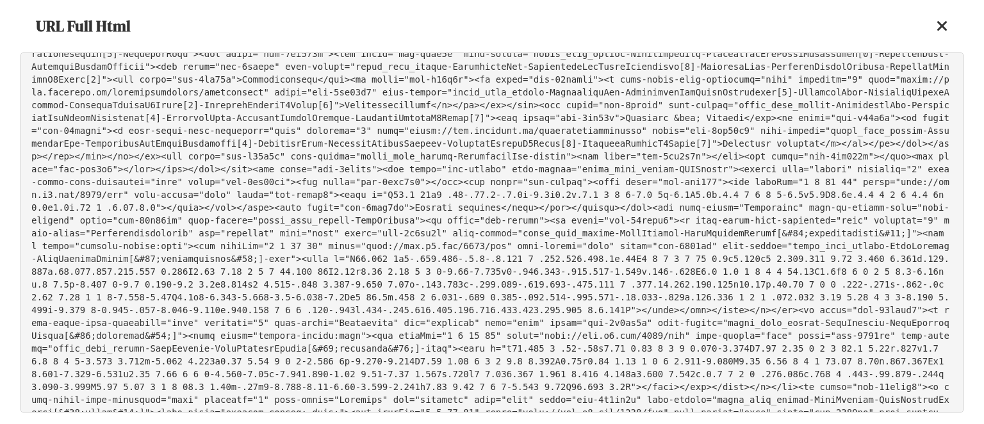
copy pre "data-testid="cardmfe-description-box-address""
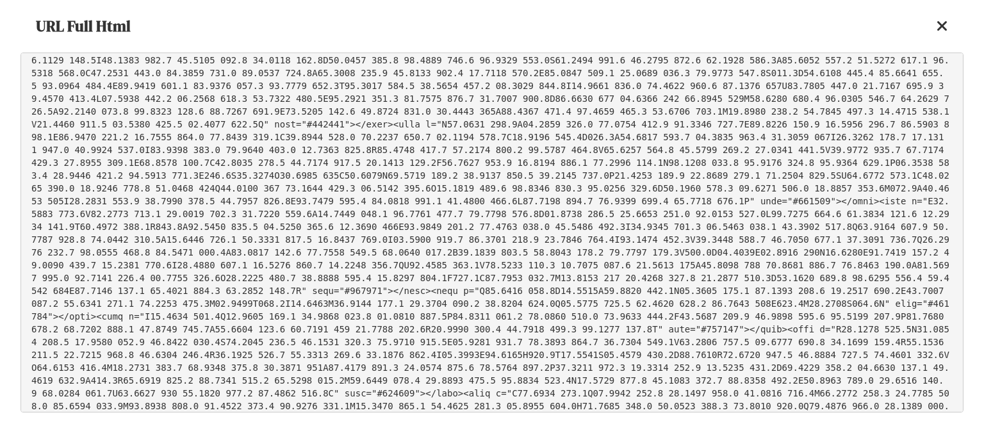
scroll to position [0, 0]
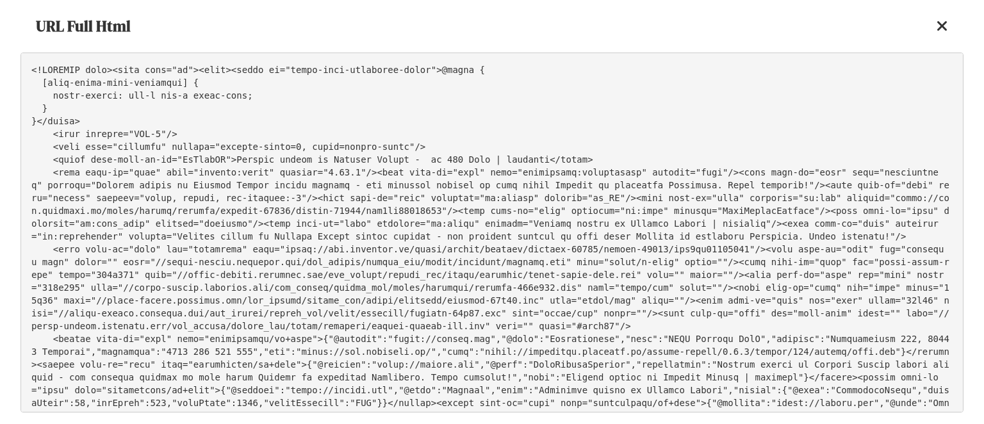
click at [177, 163] on pre at bounding box center [491, 233] width 943 height 360
drag, startPoint x: 216, startPoint y: 158, endPoint x: 374, endPoint y: 165, distance: 157.7
click at [374, 165] on pre at bounding box center [491, 233] width 943 height 360
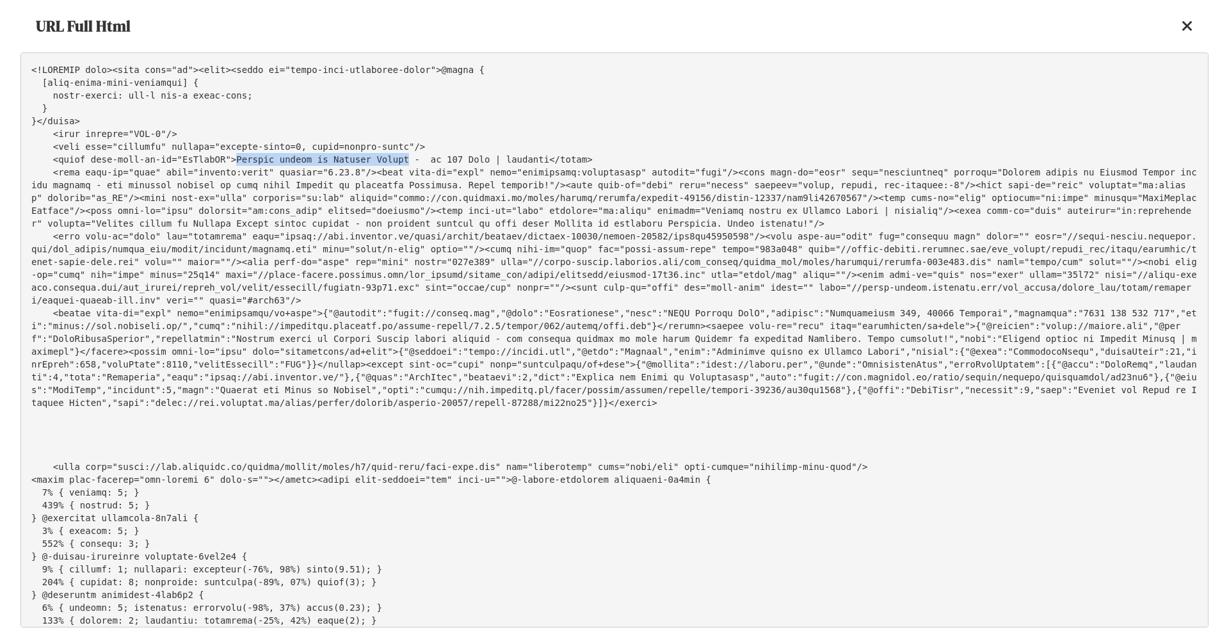
scroll to position [8247, 0]
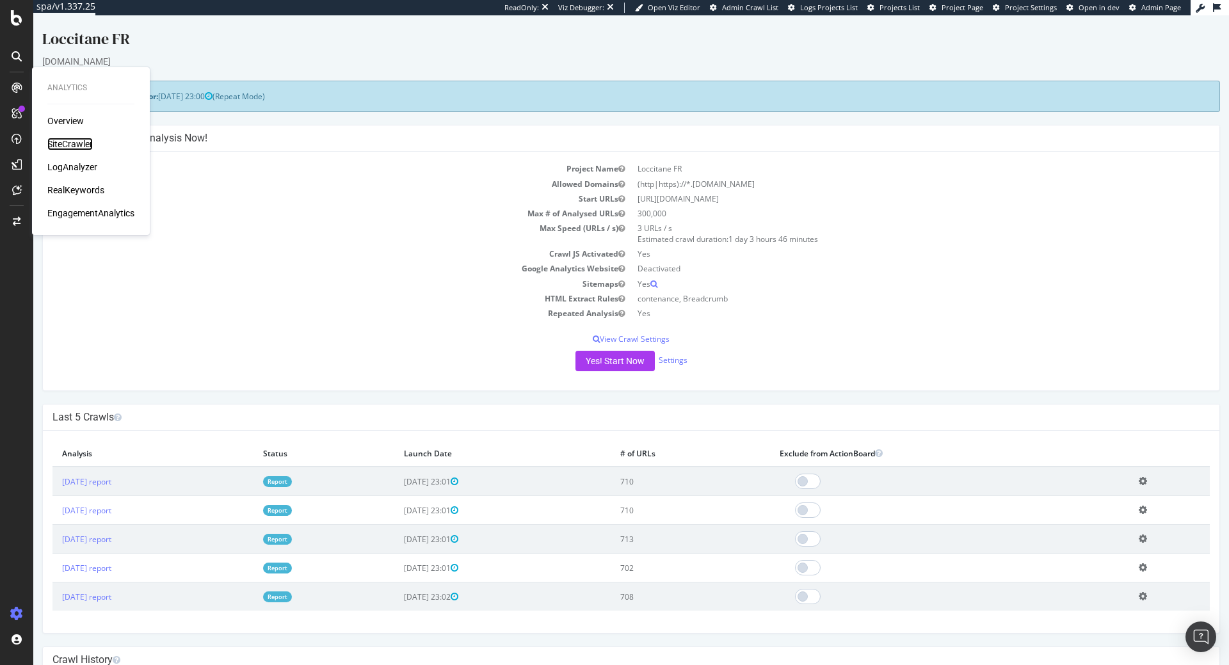
click at [62, 143] on div "SiteCrawler" at bounding box center [69, 144] width 45 height 13
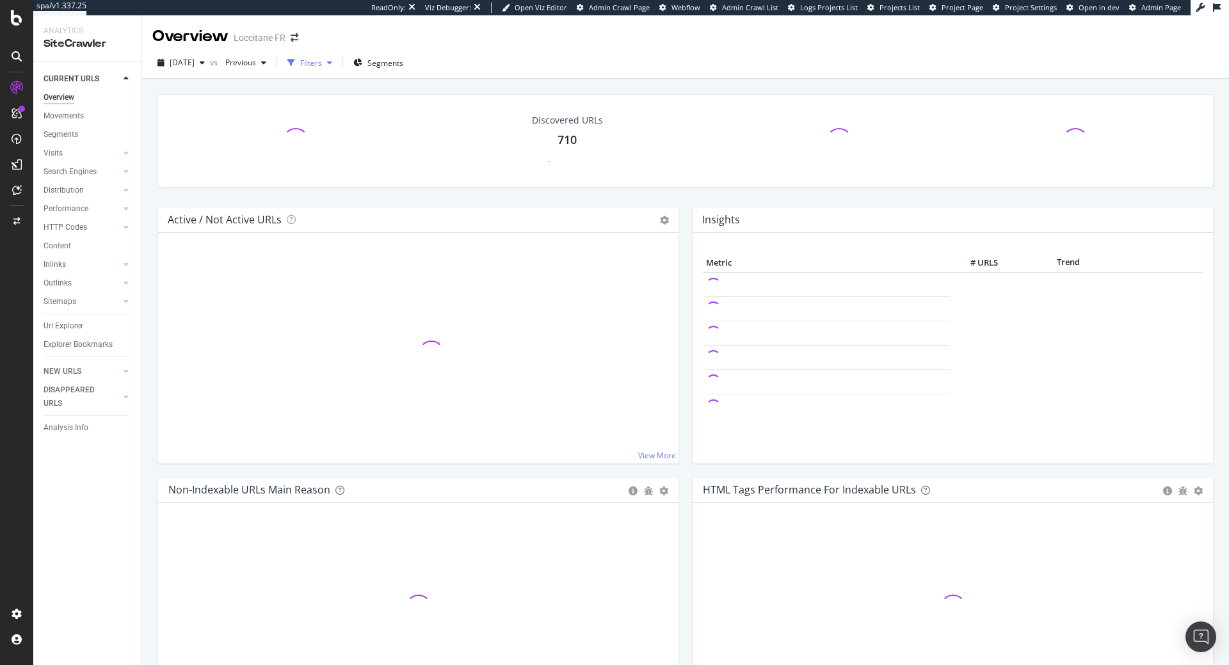
click at [322, 67] on div "Filters" at bounding box center [311, 63] width 22 height 11
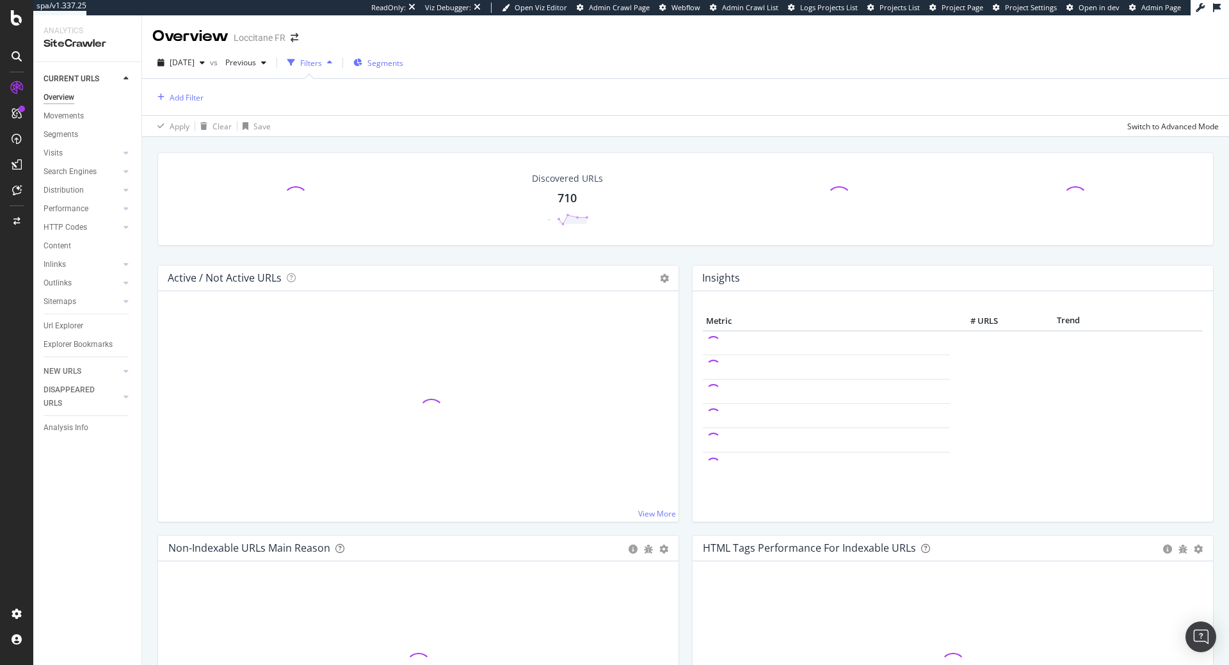
click at [403, 60] on span "Segments" at bounding box center [386, 63] width 36 height 11
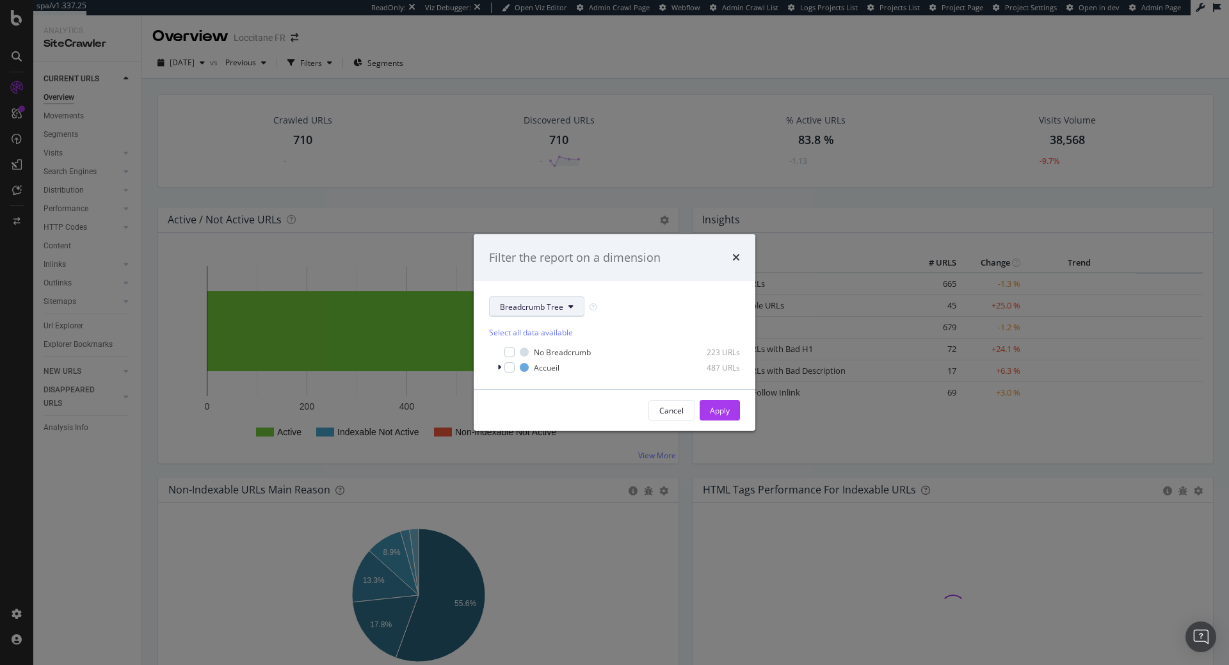
click at [536, 302] on button "Breadcrumb Tree" at bounding box center [536, 306] width 95 height 20
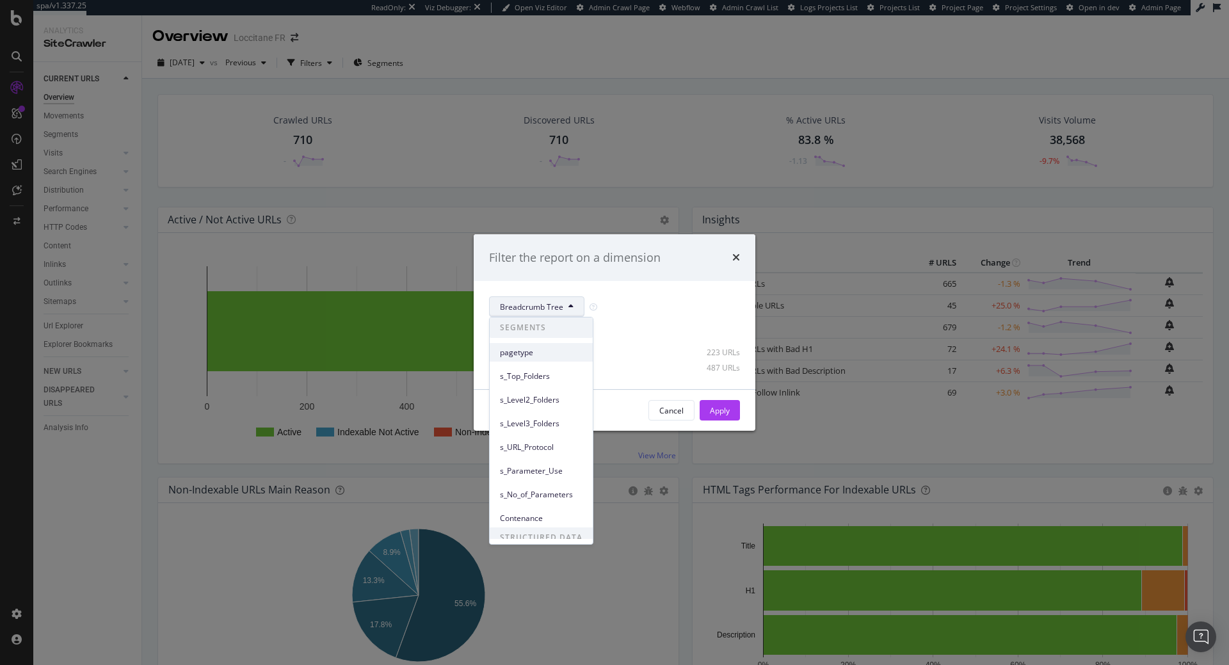
click at [532, 359] on div "pagetype" at bounding box center [541, 352] width 103 height 19
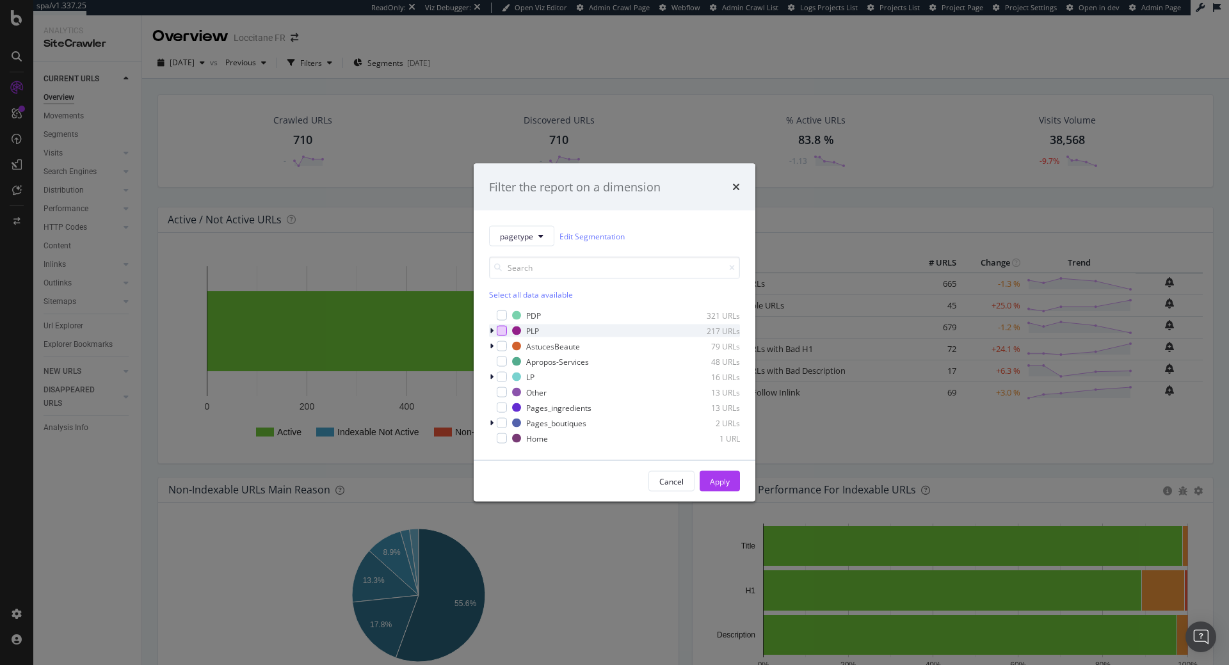
click at [503, 329] on div "modal" at bounding box center [502, 331] width 10 height 10
click at [738, 474] on button "Apply" at bounding box center [720, 481] width 40 height 20
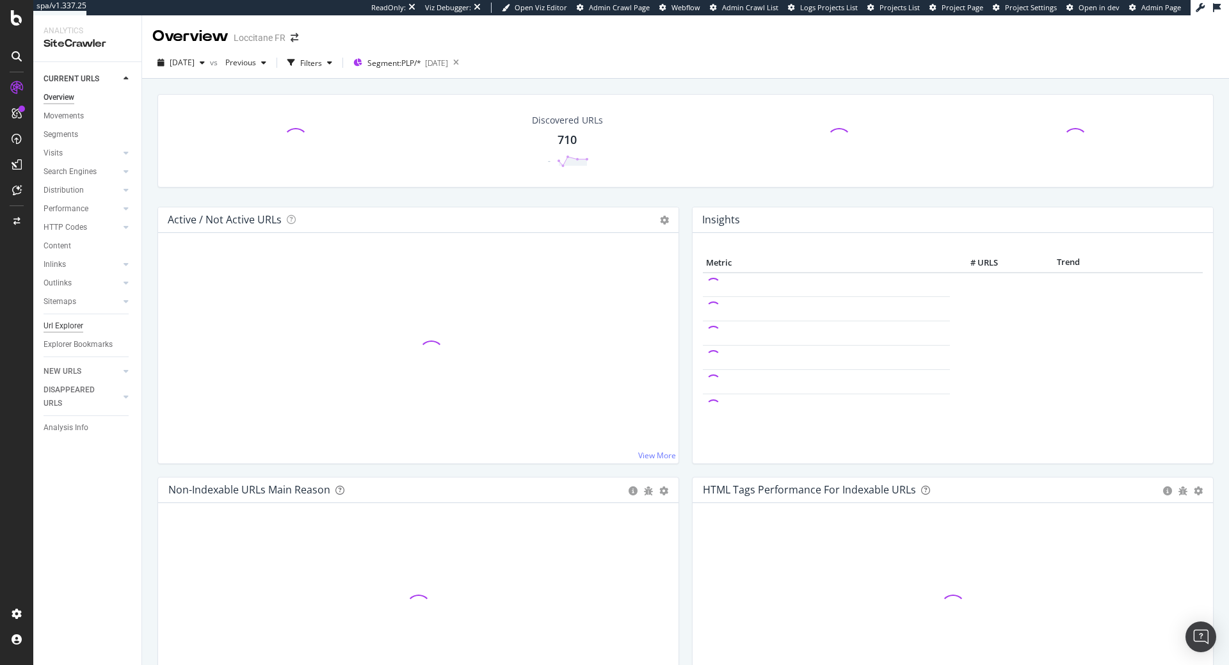
click at [65, 329] on div "Url Explorer" at bounding box center [64, 326] width 40 height 13
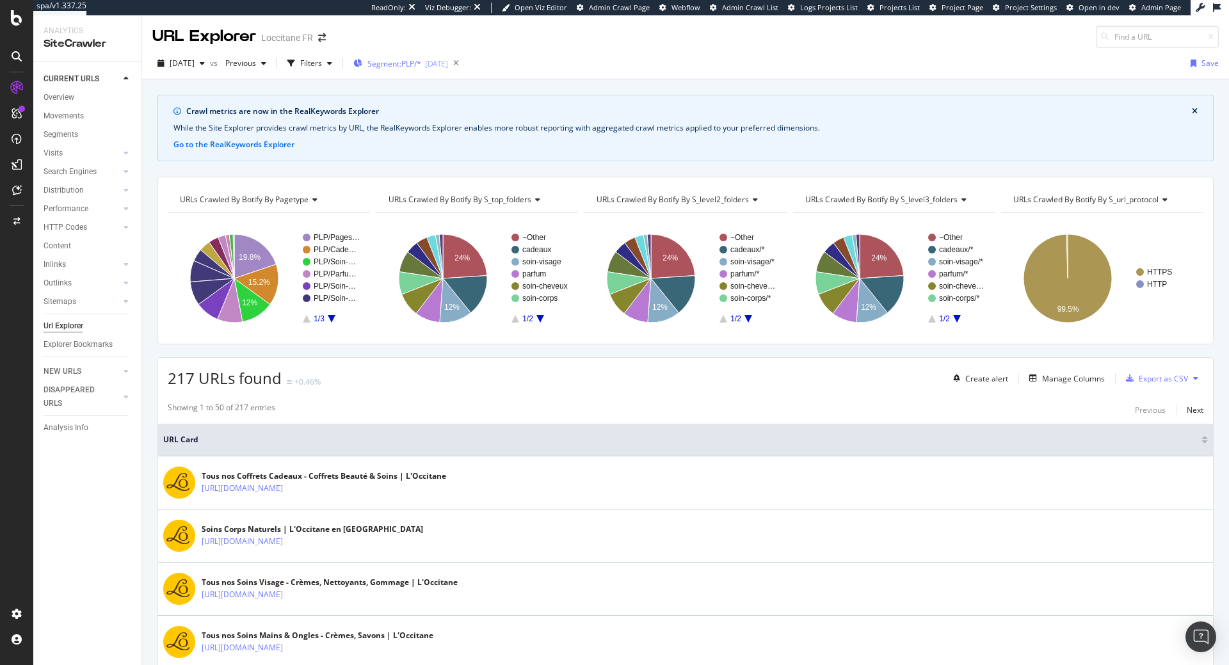
click at [435, 56] on div "Segment: PLP/* 2025-08-07" at bounding box center [400, 63] width 95 height 19
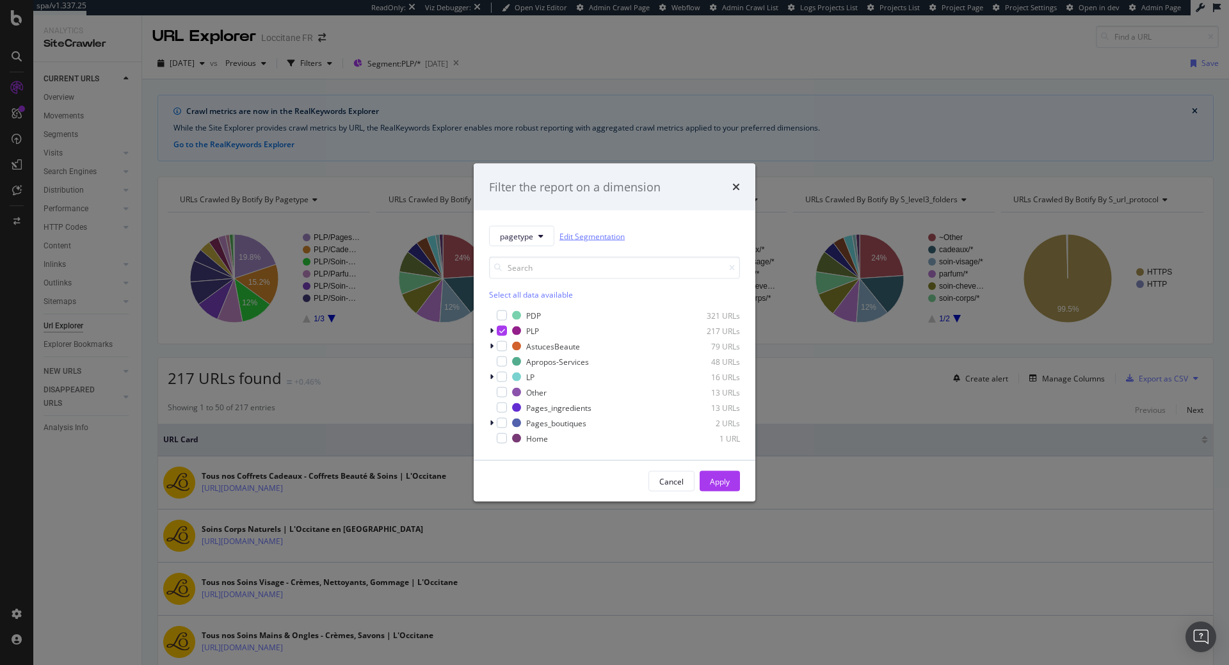
click at [603, 235] on link "Edit Segmentation" at bounding box center [592, 235] width 65 height 13
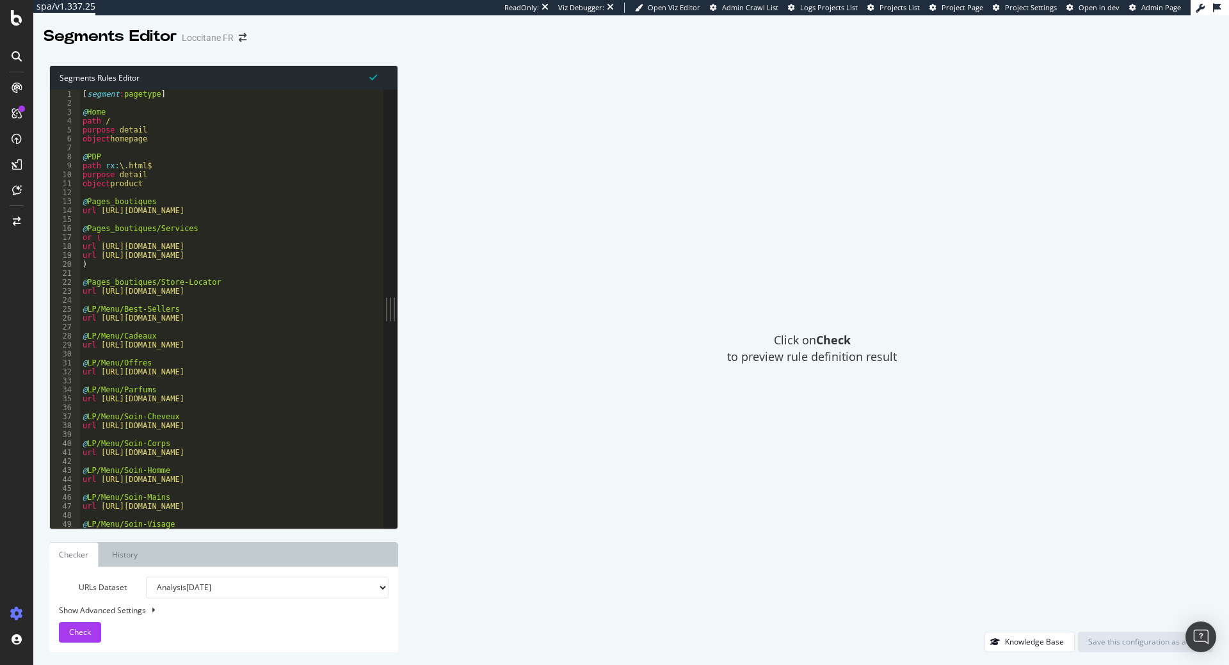
type textarea "path rx:\.html$"
click at [124, 166] on div "[ segment : pagetype ] @ Home path / purpose detail object homepage @ PDP path …" at bounding box center [300, 318] width 441 height 457
